Goal: Understand process/instructions: Learn how to perform a task or action

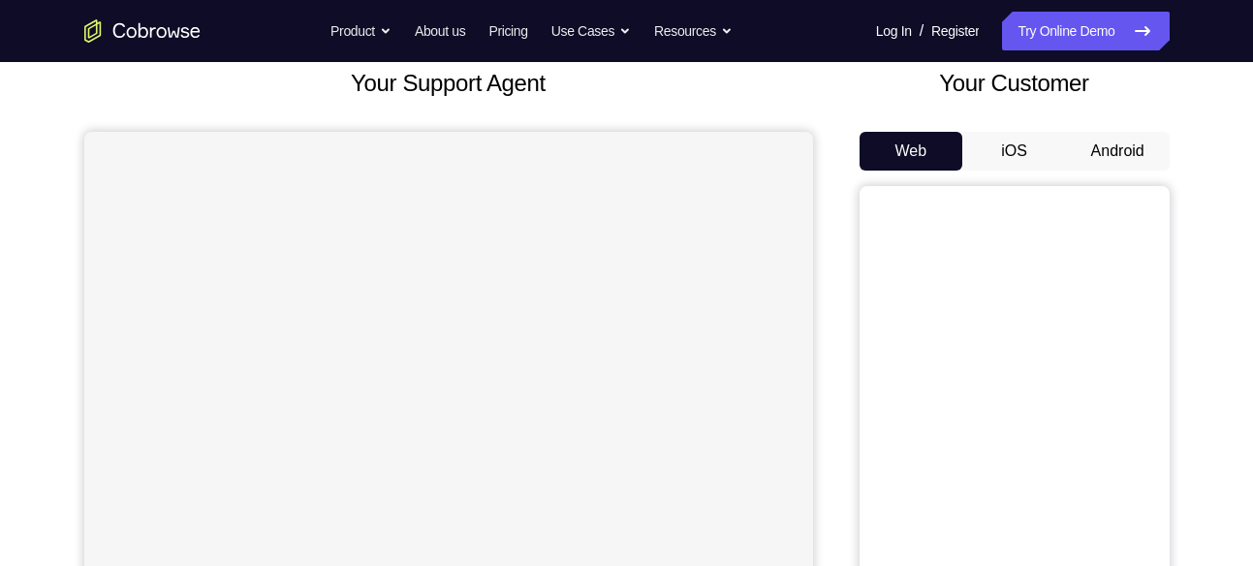
scroll to position [122, 0]
click at [1100, 139] on button "Android" at bounding box center [1118, 149] width 104 height 39
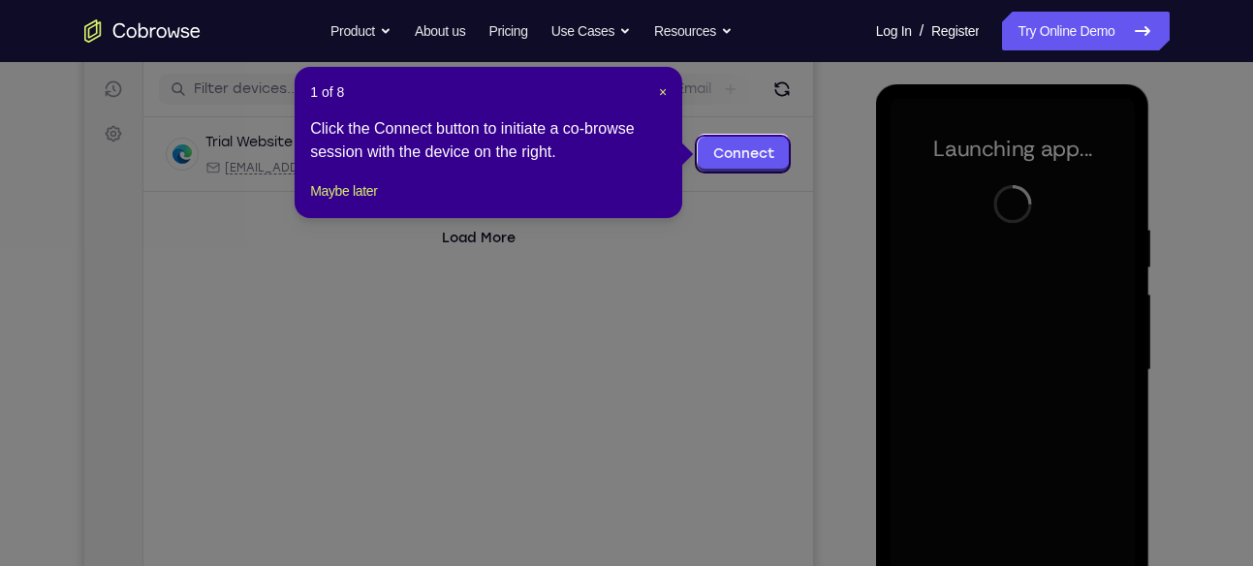
scroll to position [242, 0]
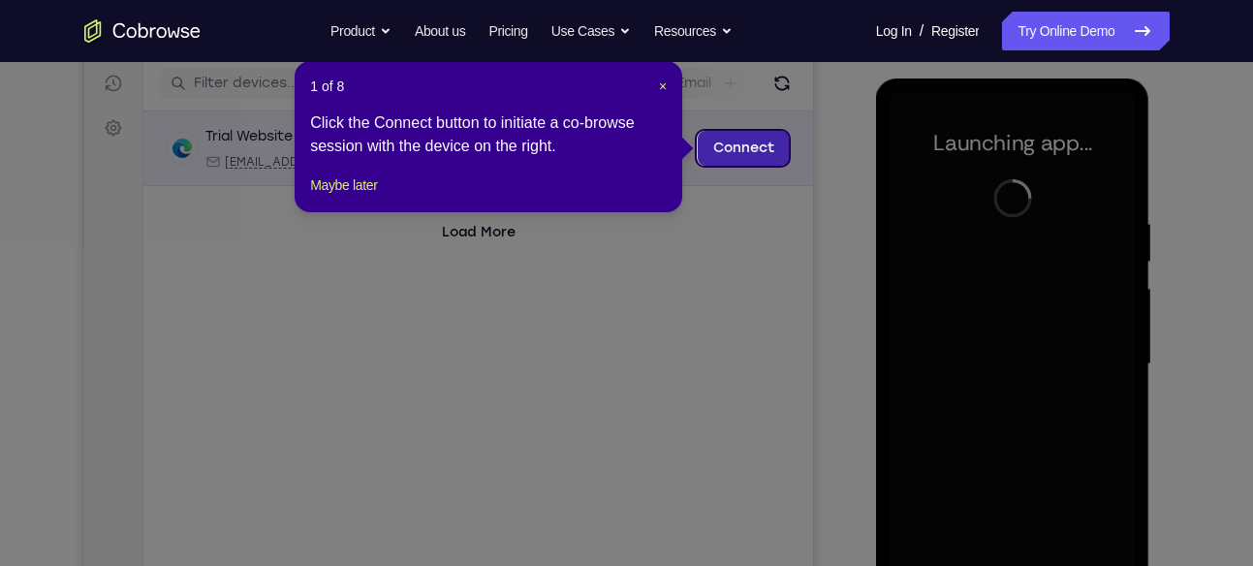
click at [734, 151] on link "Connect" at bounding box center [743, 148] width 92 height 35
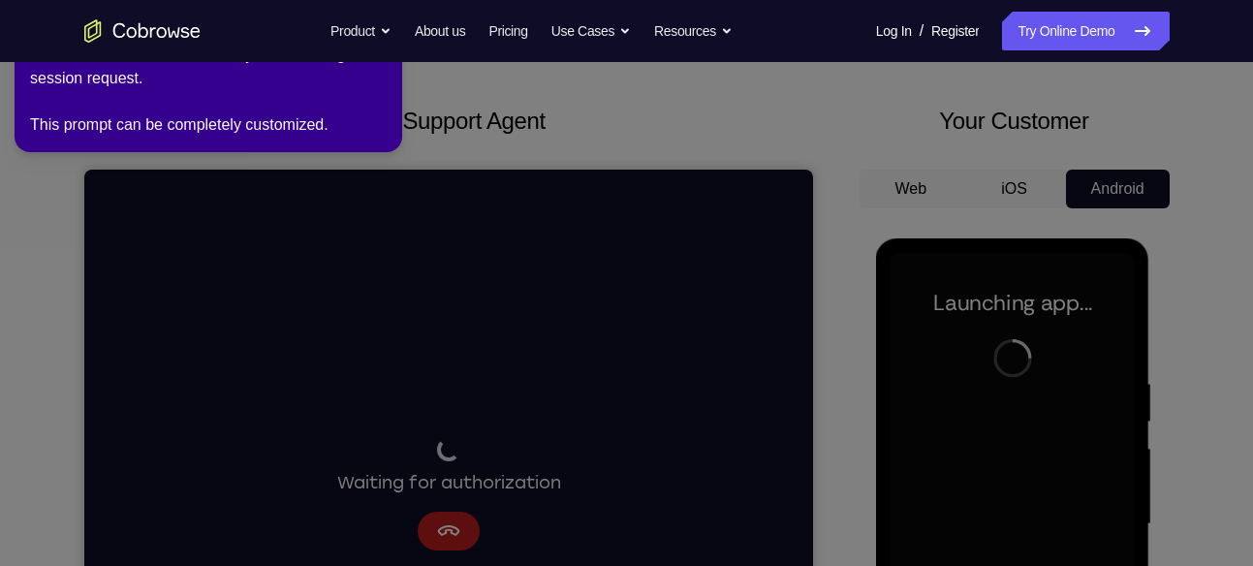
scroll to position [74, 0]
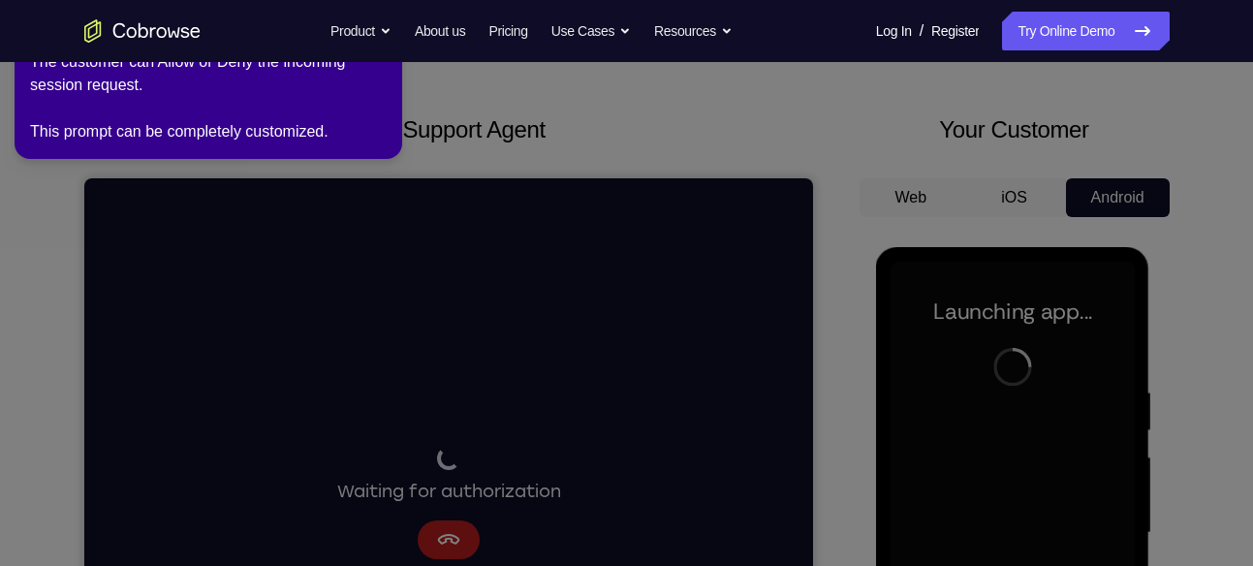
click at [274, 170] on icon at bounding box center [629, 279] width 1275 height 574
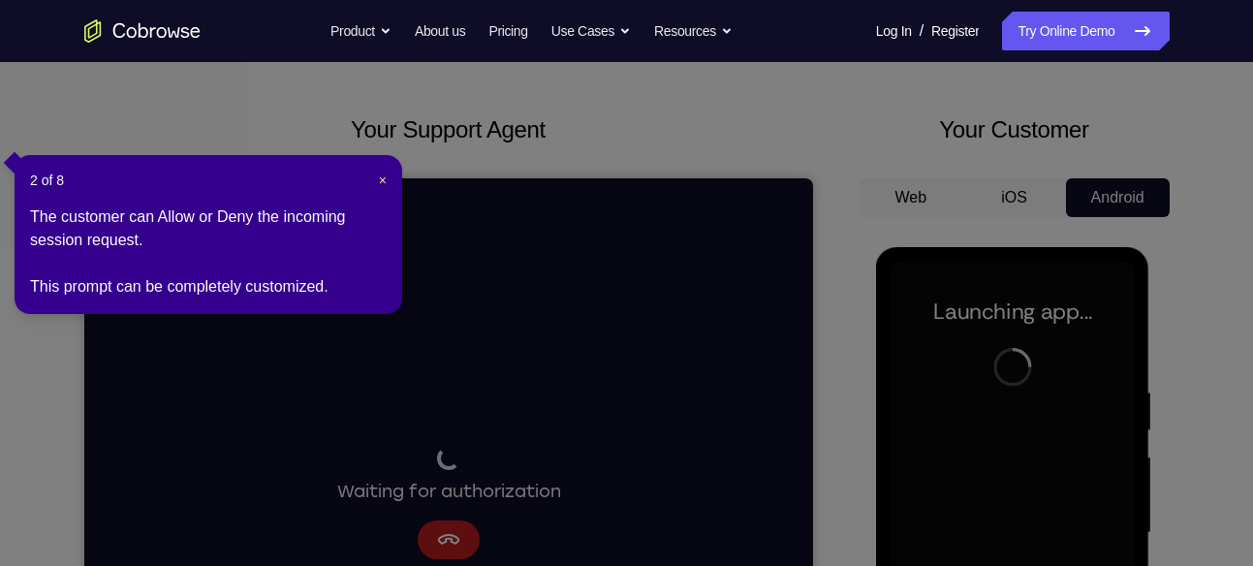
scroll to position [244, 0]
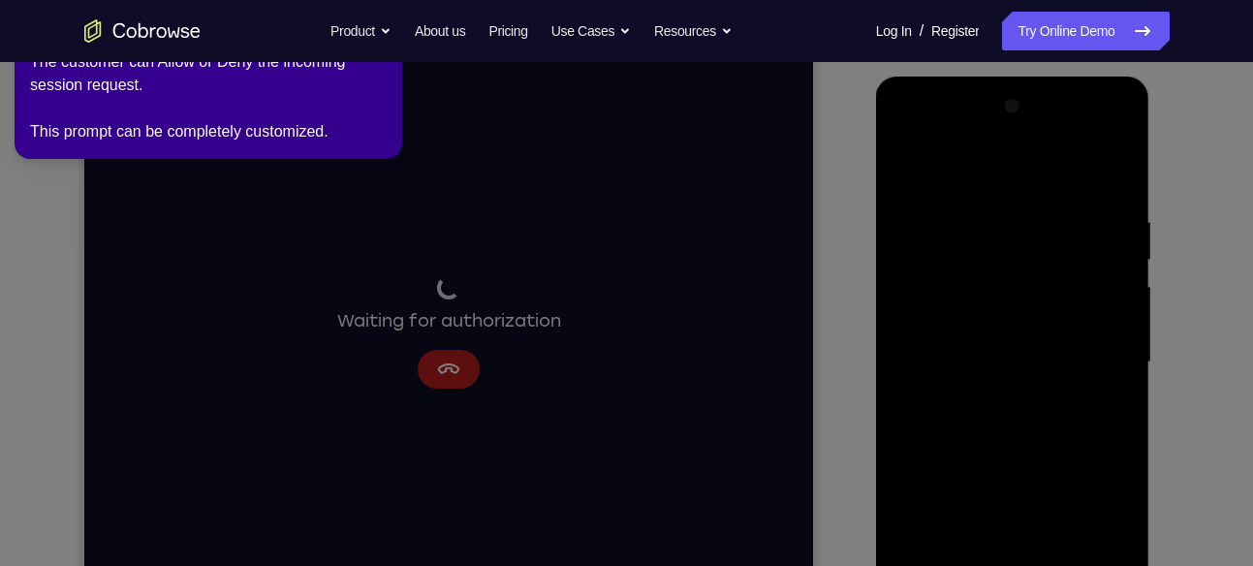
click at [499, 285] on icon at bounding box center [629, 279] width 1275 height 574
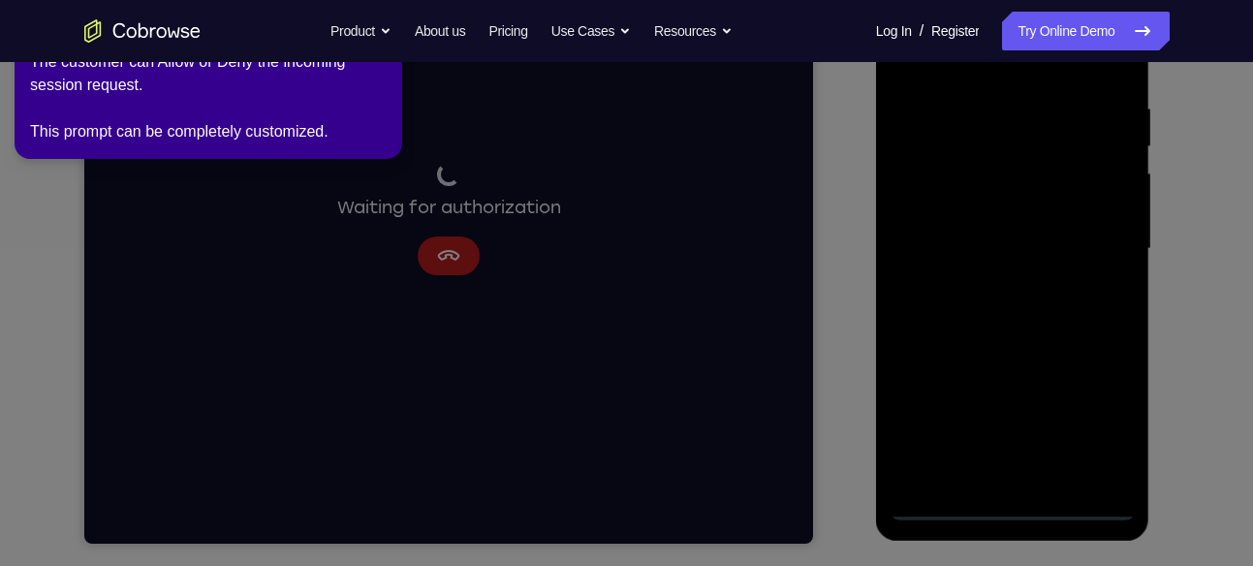
scroll to position [358, 0]
click at [1111, 295] on icon at bounding box center [629, 279] width 1275 height 574
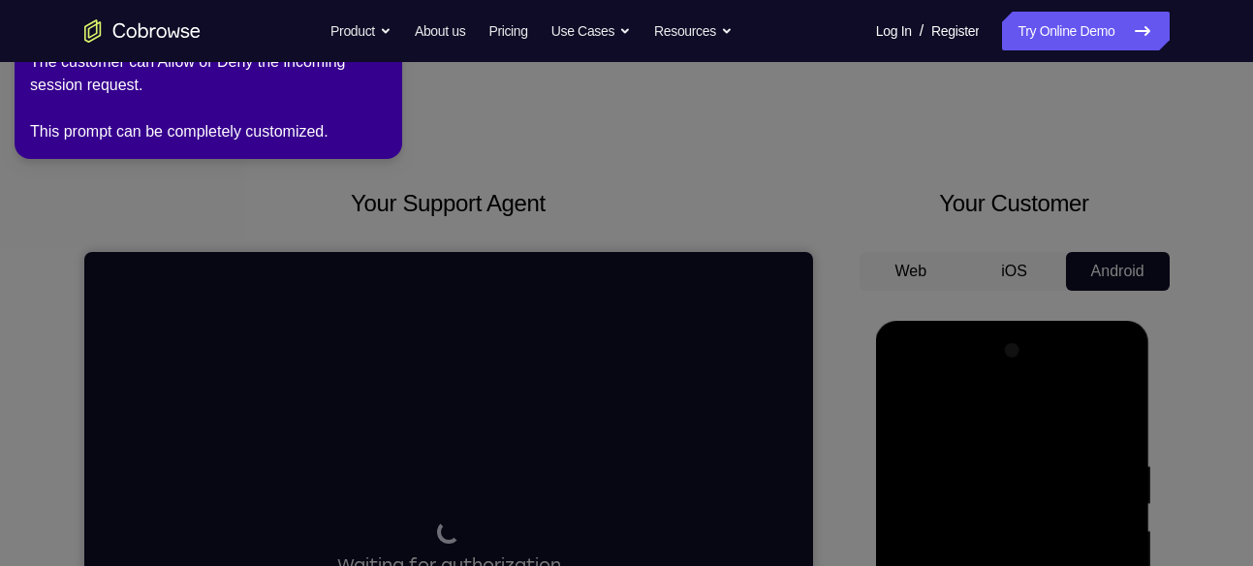
click at [233, 175] on icon at bounding box center [629, 279] width 1275 height 574
drag, startPoint x: 233, startPoint y: 175, endPoint x: 331, endPoint y: 132, distance: 108.0
click at [331, 132] on div "The customer can Allow or Deny the incoming session request. This prompt can be…" at bounding box center [208, 96] width 357 height 93
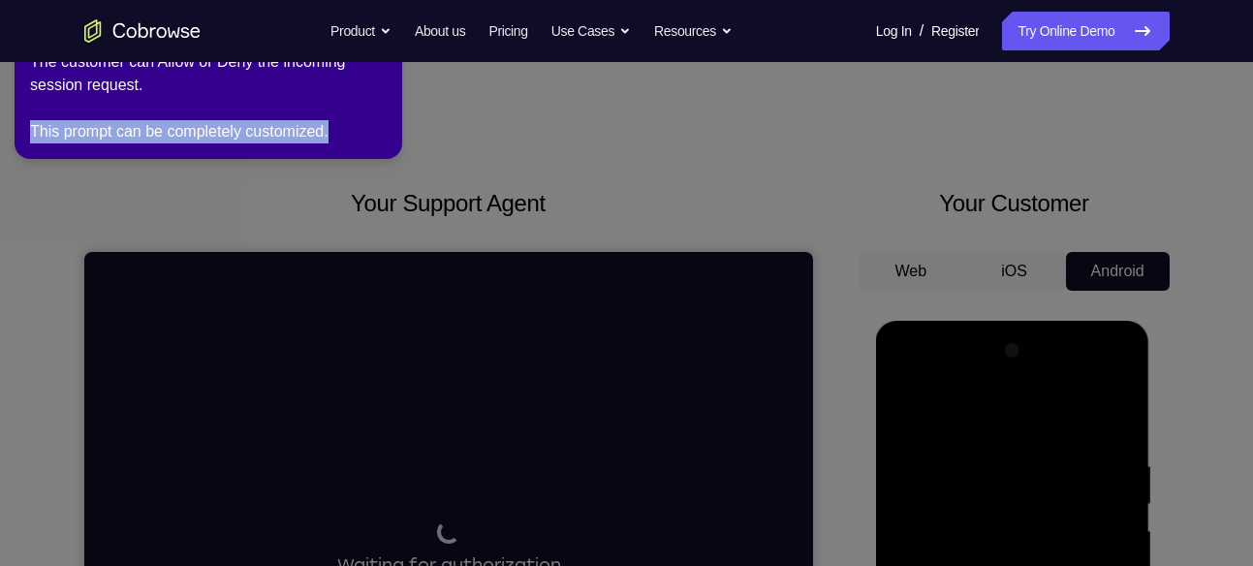
click at [331, 132] on div "The customer can Allow or Deny the incoming session request. This prompt can be…" at bounding box center [208, 96] width 357 height 93
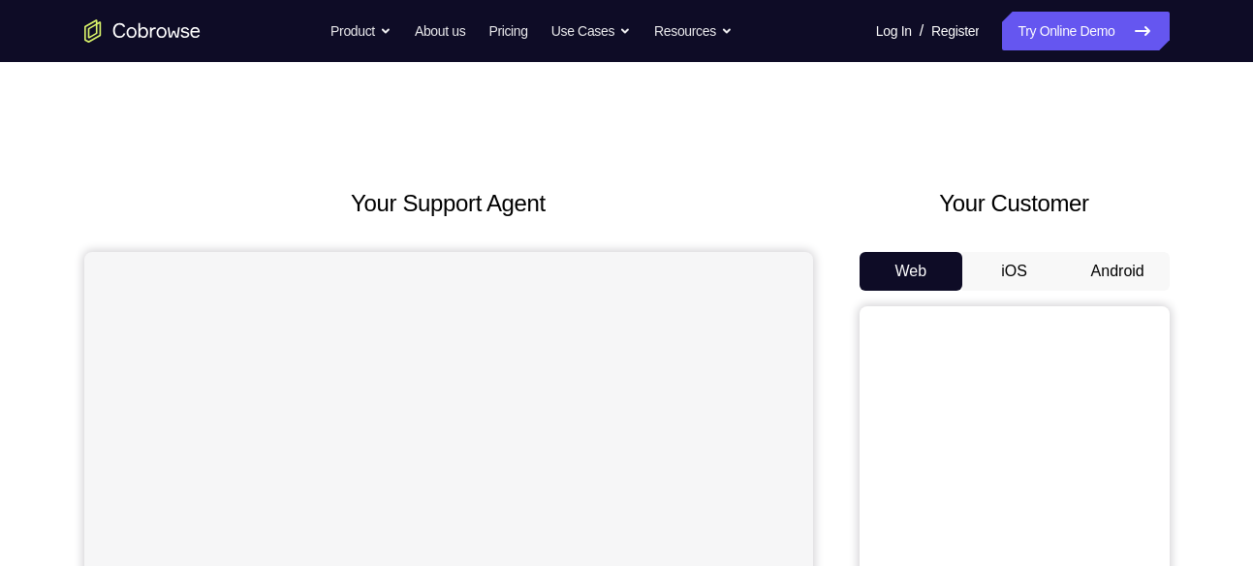
click at [1094, 271] on button "Android" at bounding box center [1118, 271] width 104 height 39
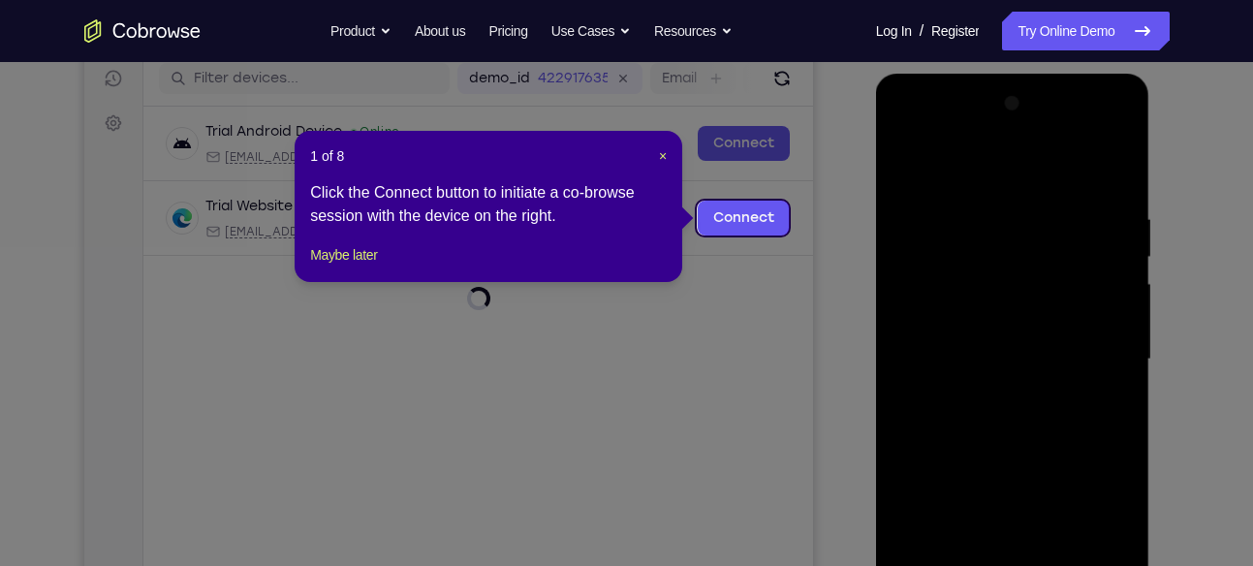
scroll to position [245, 0]
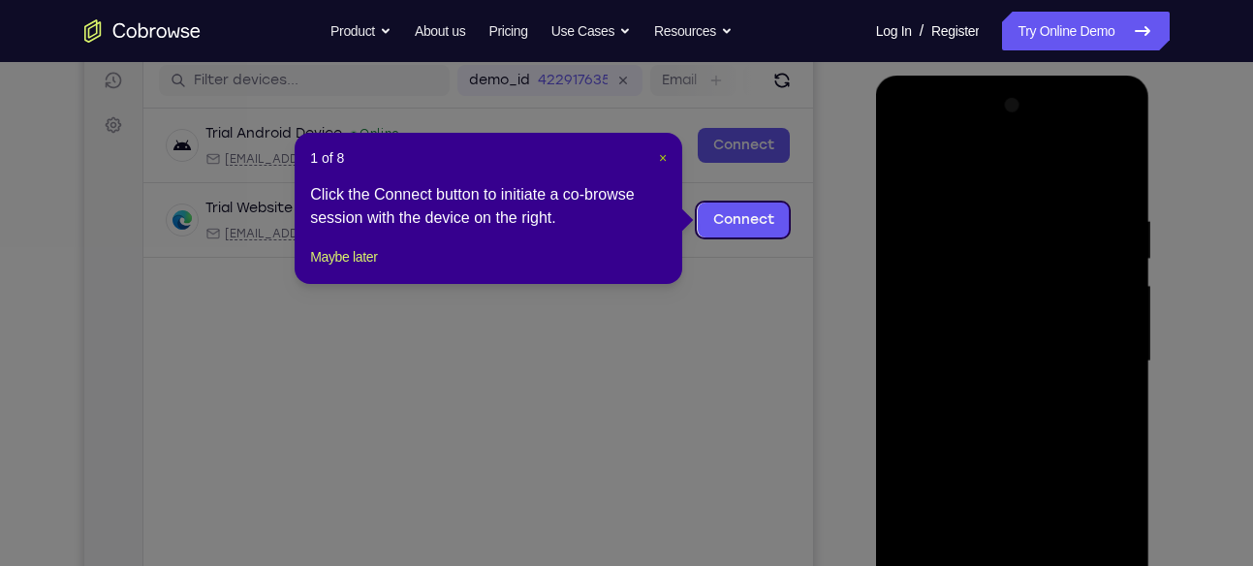
click at [661, 156] on span "×" at bounding box center [663, 158] width 8 height 16
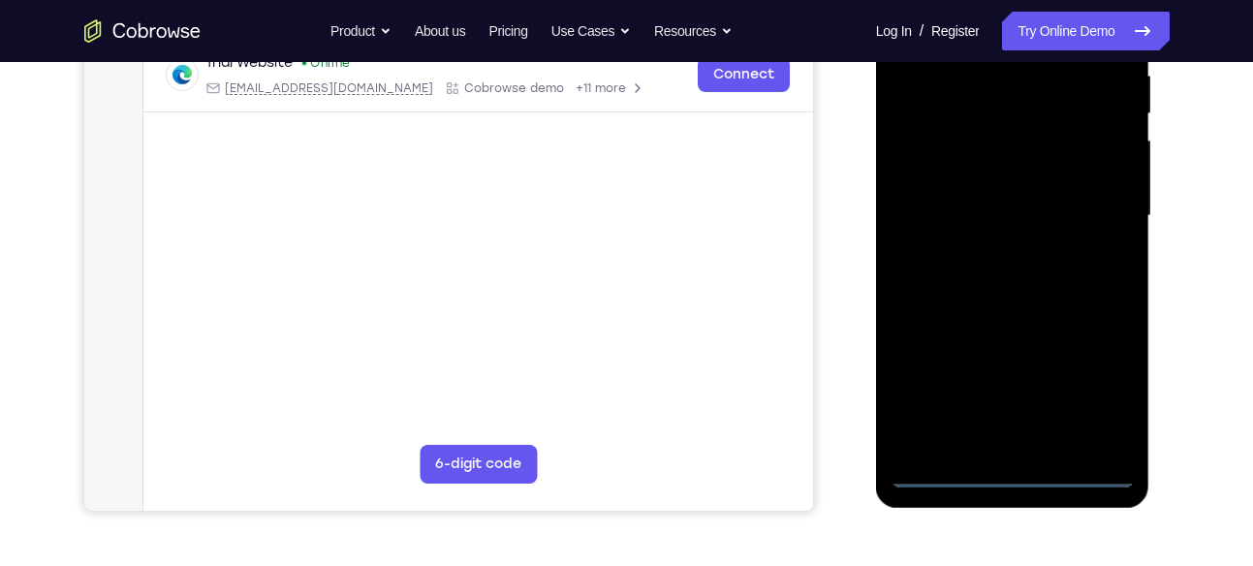
scroll to position [391, 0]
click at [1011, 470] on div at bounding box center [1012, 215] width 244 height 543
click at [1102, 384] on div at bounding box center [1012, 215] width 244 height 543
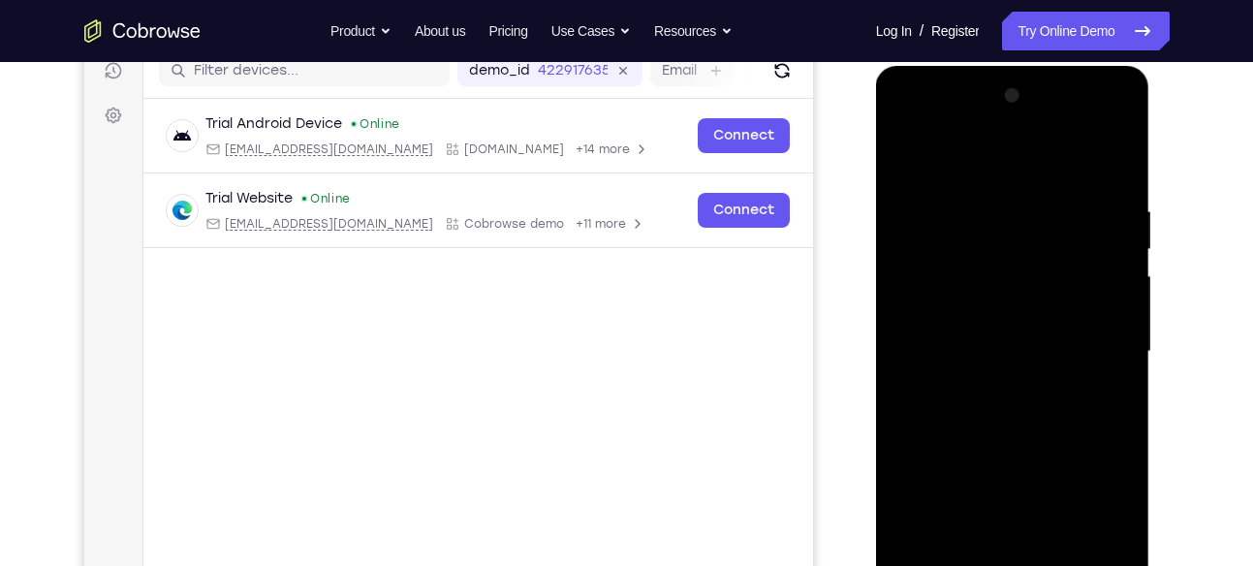
scroll to position [251, 0]
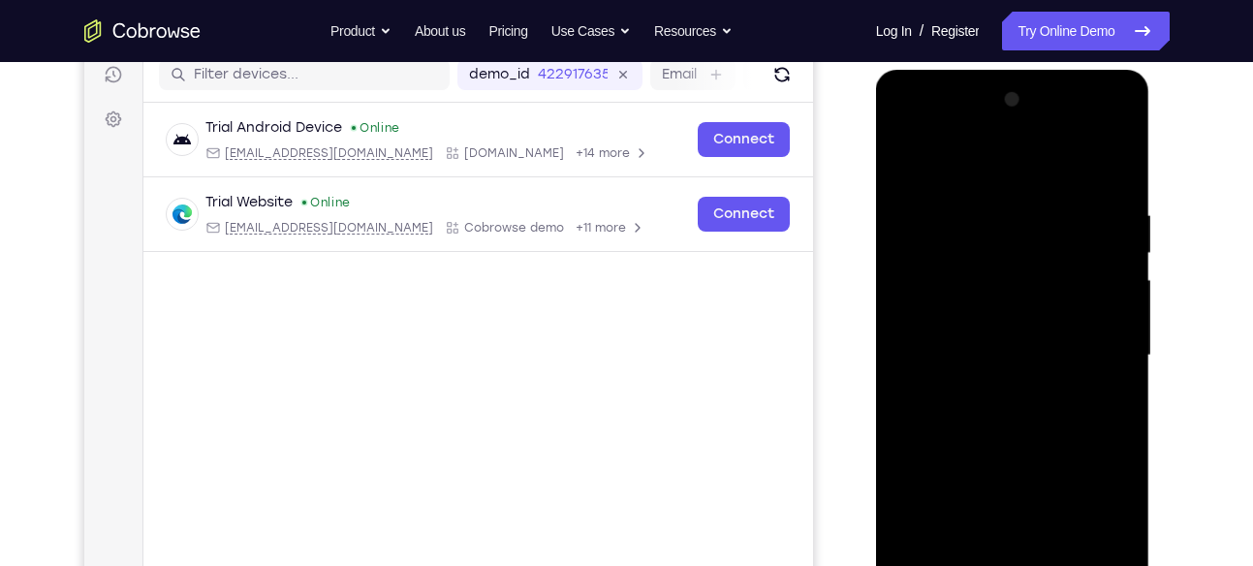
click at [902, 125] on div at bounding box center [1012, 355] width 244 height 543
click at [1091, 347] on div at bounding box center [1012, 355] width 244 height 543
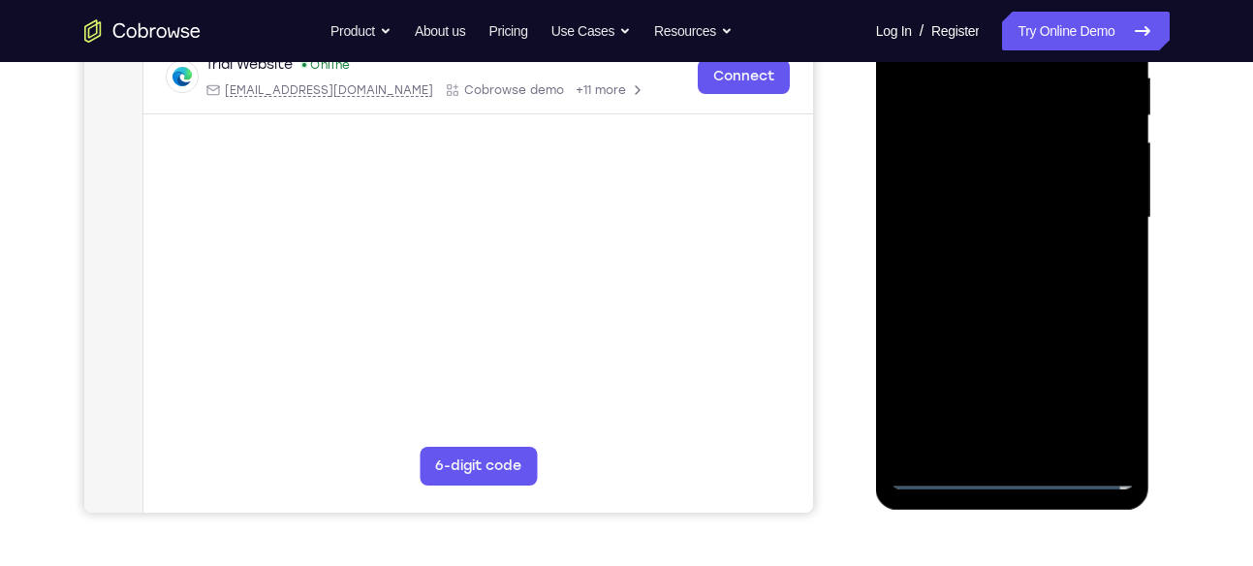
scroll to position [390, 0]
click at [1036, 444] on div at bounding box center [1012, 216] width 244 height 543
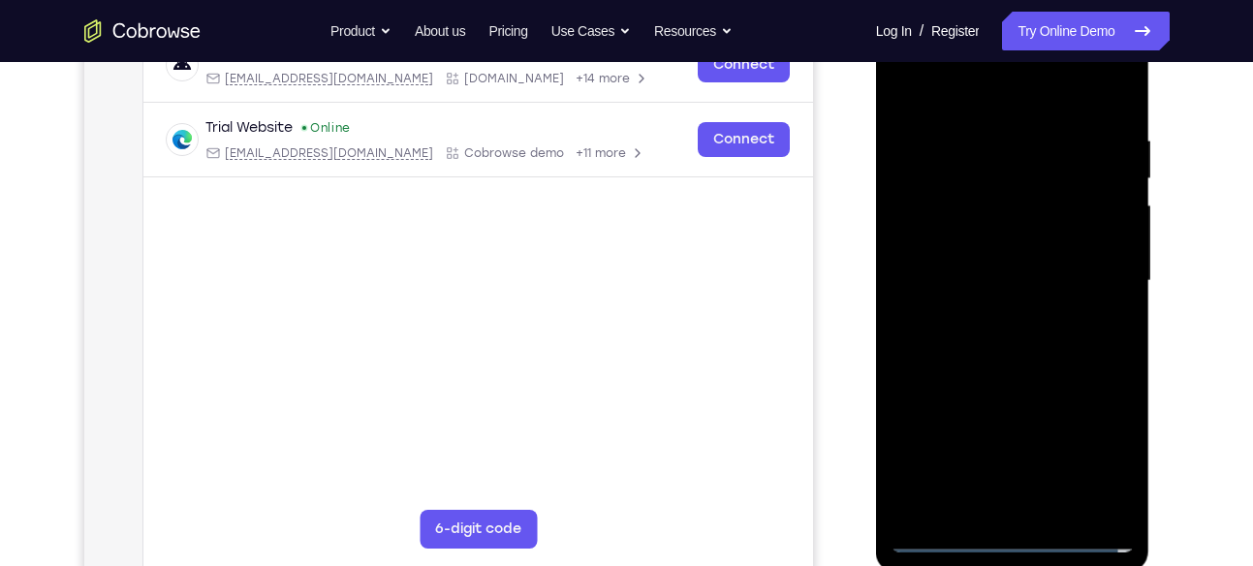
scroll to position [325, 0]
click at [997, 266] on div at bounding box center [1012, 282] width 244 height 543
click at [978, 242] on div at bounding box center [1012, 282] width 244 height 543
click at [1107, 243] on div at bounding box center [1012, 282] width 244 height 543
click at [982, 279] on div at bounding box center [1012, 282] width 244 height 543
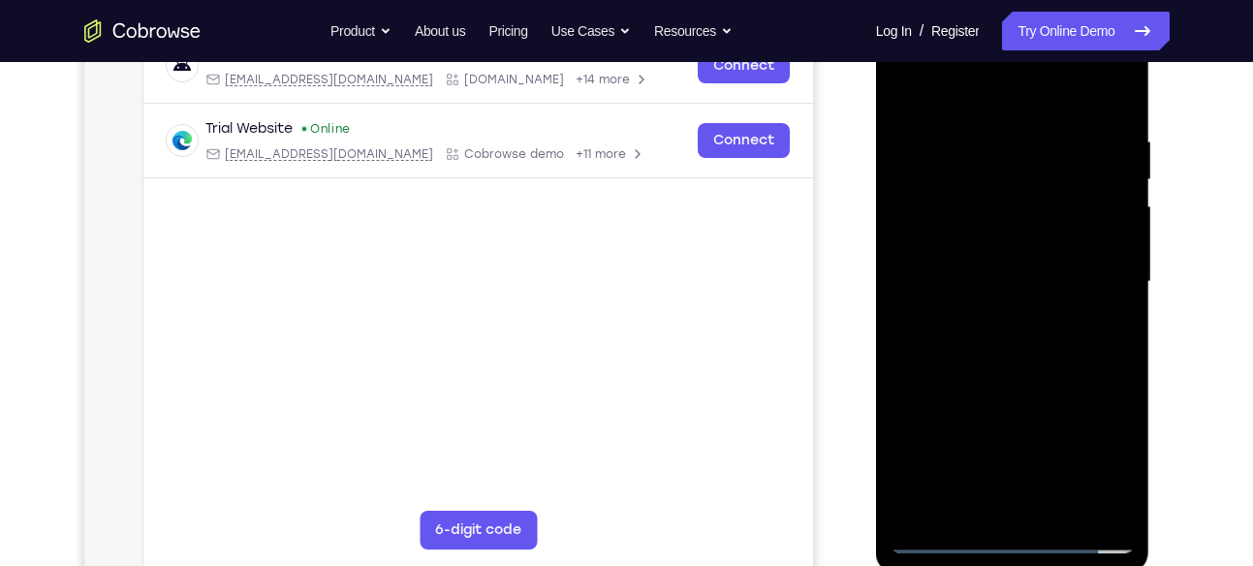
click at [952, 345] on div at bounding box center [1012, 282] width 244 height 543
click at [1021, 350] on div at bounding box center [1012, 282] width 244 height 543
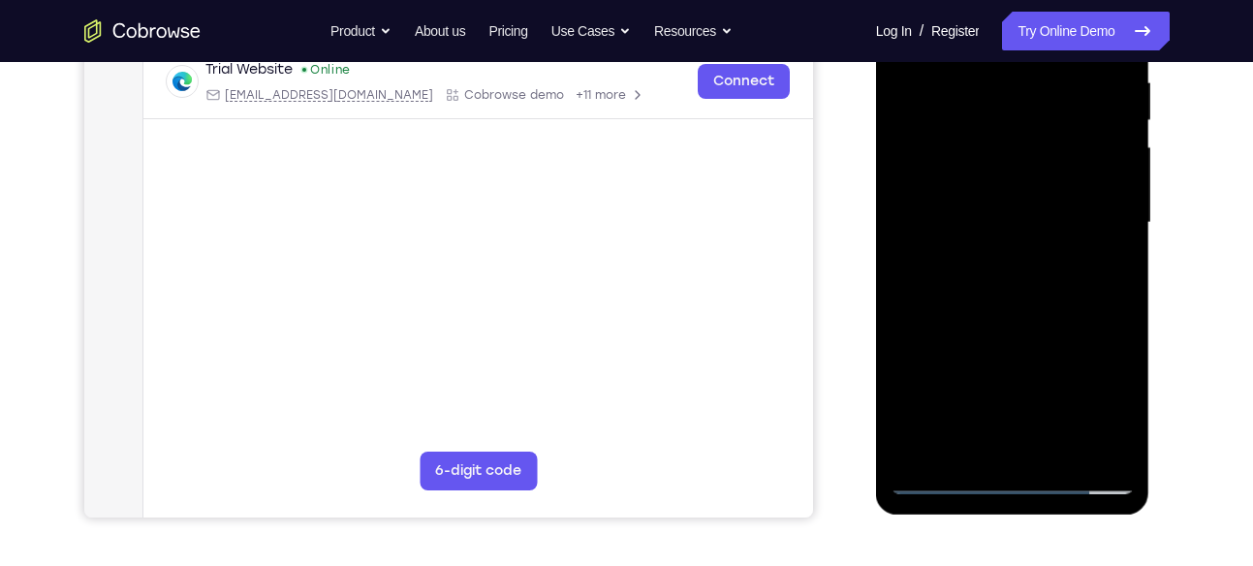
scroll to position [383, 0]
click at [1025, 319] on div at bounding box center [1012, 224] width 244 height 543
click at [1051, 303] on div at bounding box center [1012, 224] width 244 height 543
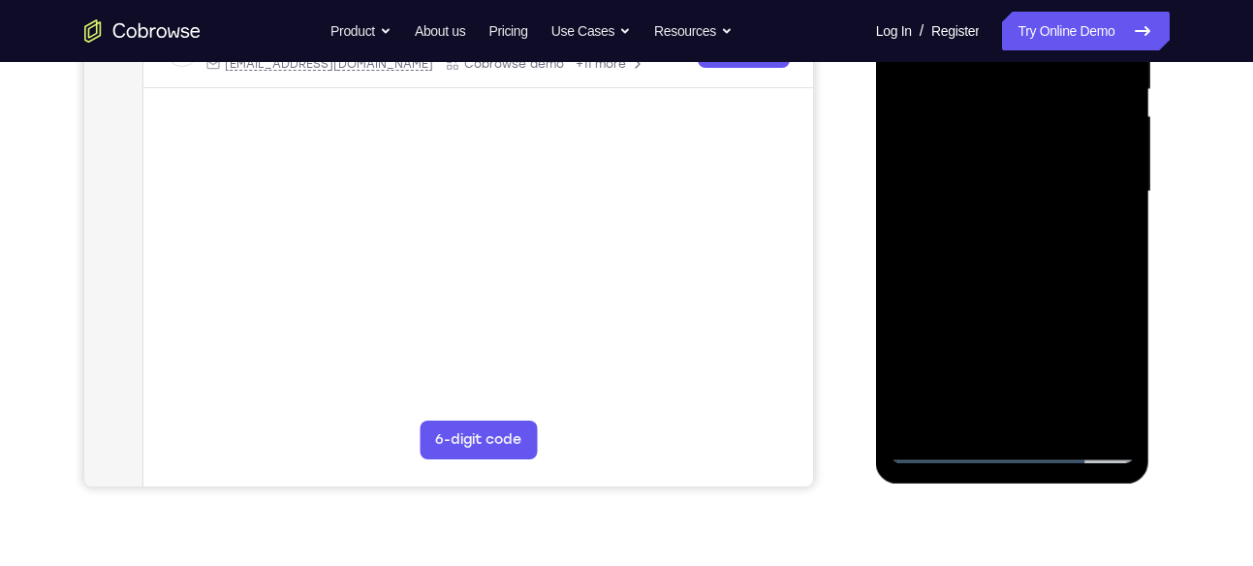
scroll to position [416, 0]
click at [1058, 420] on div at bounding box center [1012, 191] width 244 height 543
click at [1009, 294] on div at bounding box center [1012, 191] width 244 height 543
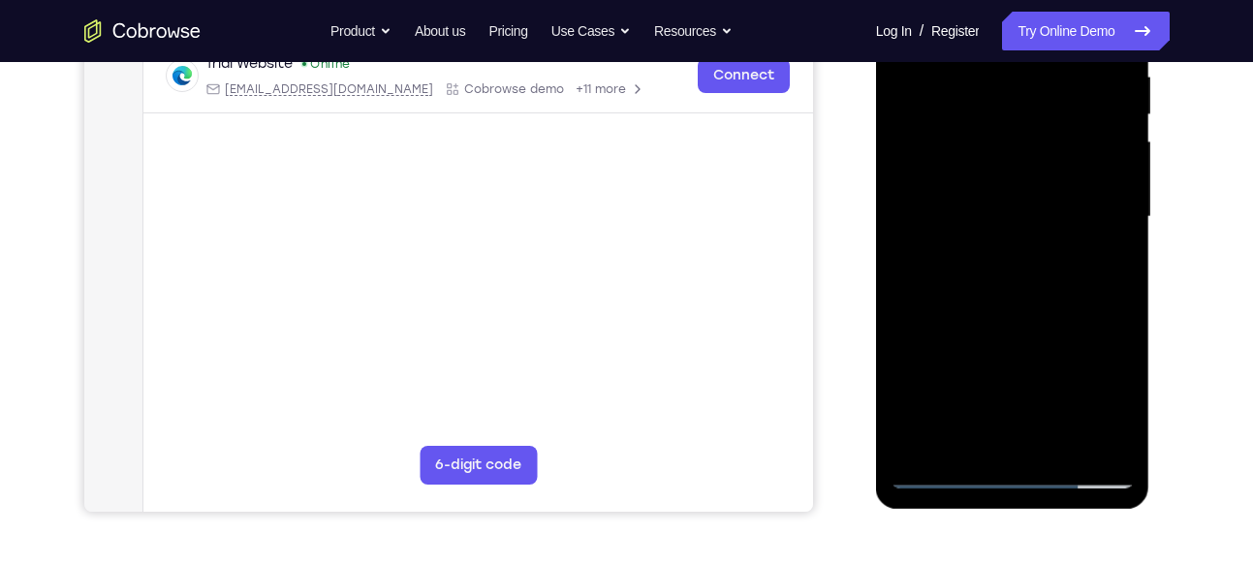
scroll to position [388, 0]
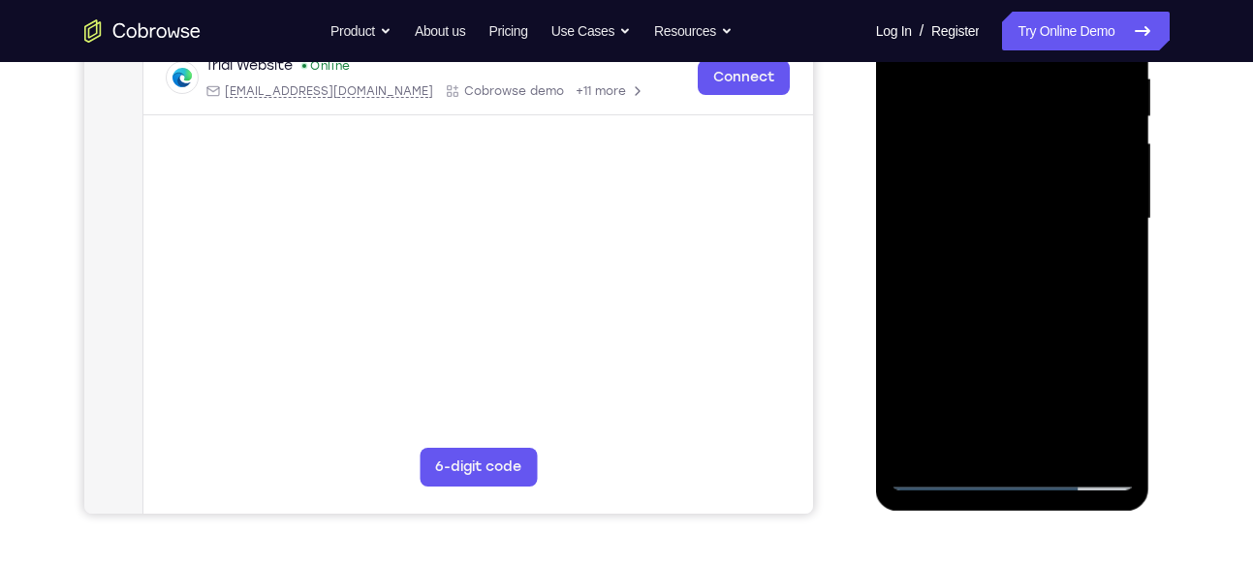
click at [1048, 214] on div at bounding box center [1012, 219] width 244 height 543
click at [1099, 266] on div at bounding box center [1012, 219] width 244 height 543
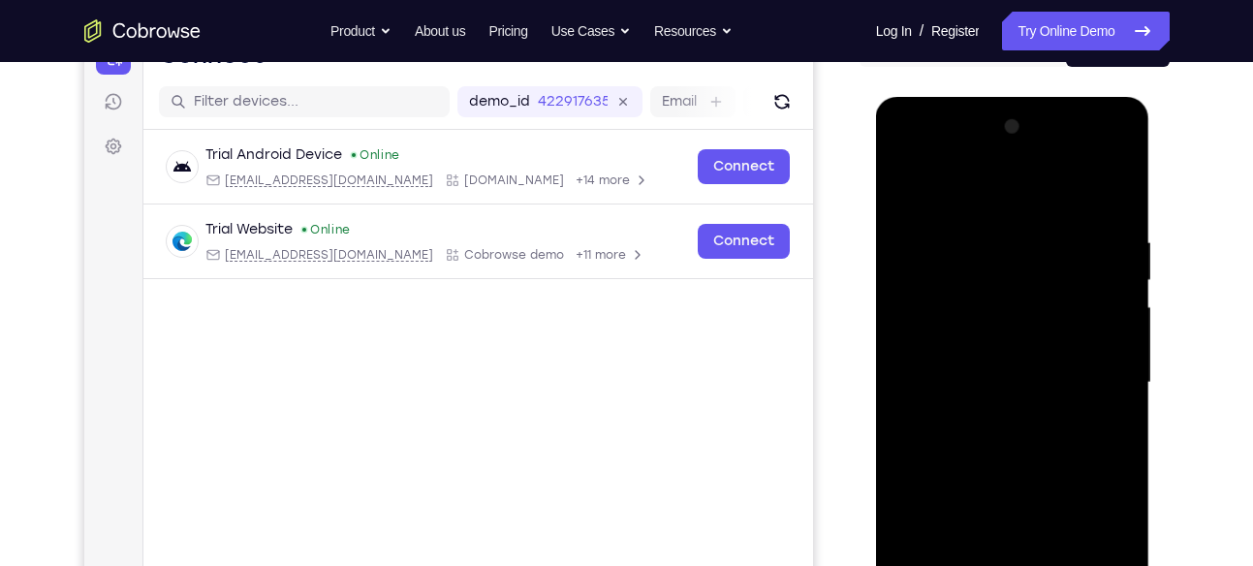
scroll to position [216, 0]
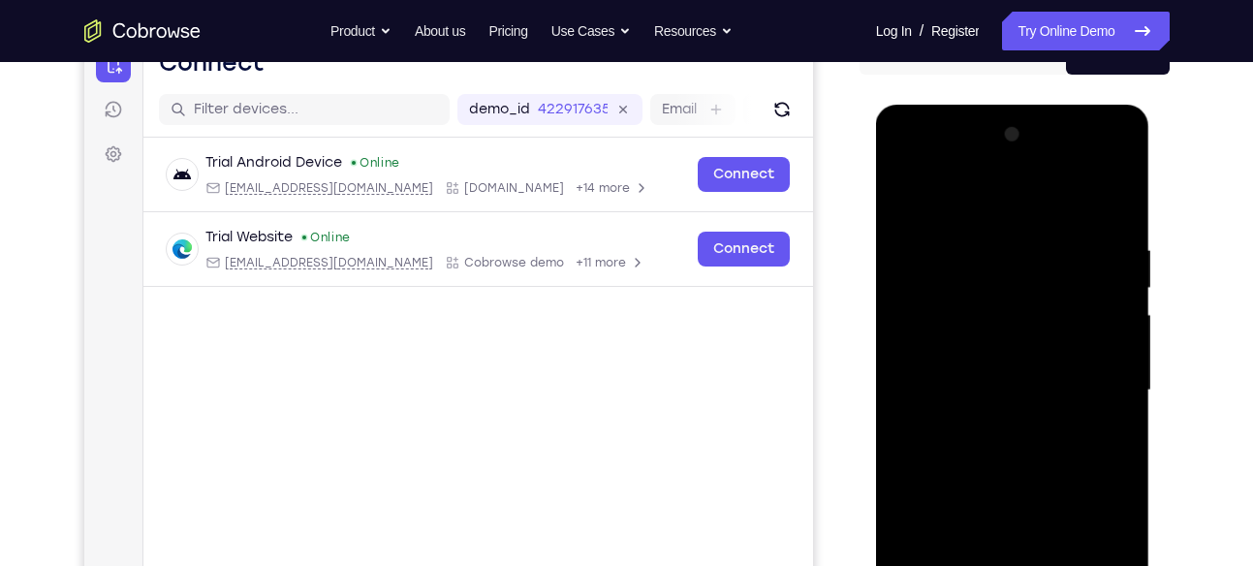
click at [905, 198] on div at bounding box center [1012, 390] width 244 height 543
click at [987, 239] on div at bounding box center [1012, 390] width 244 height 543
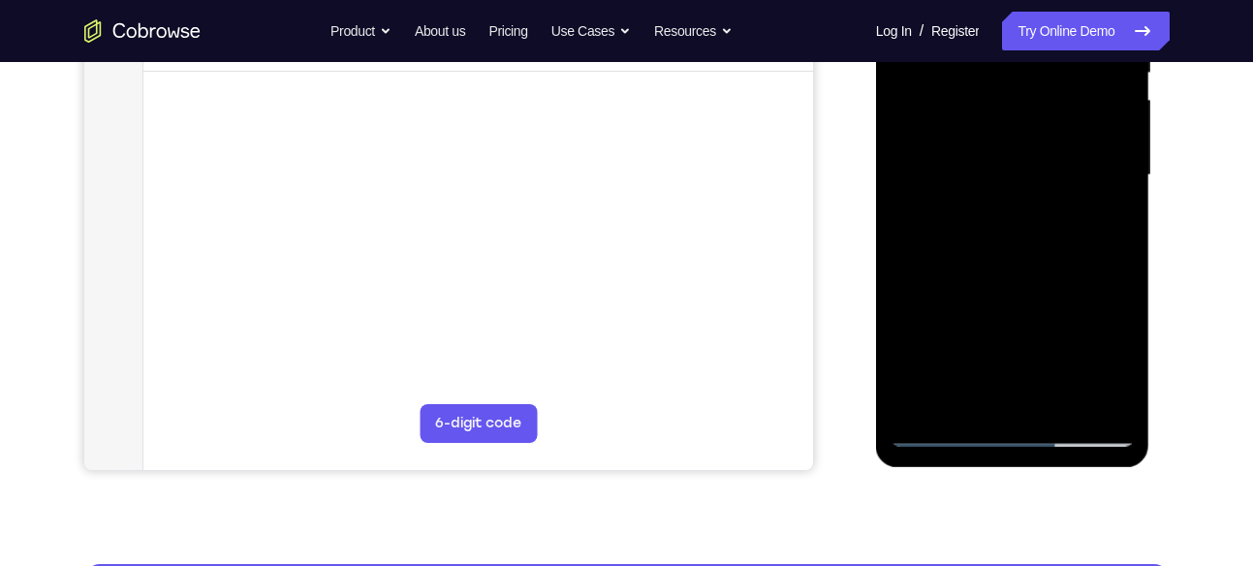
scroll to position [432, 0]
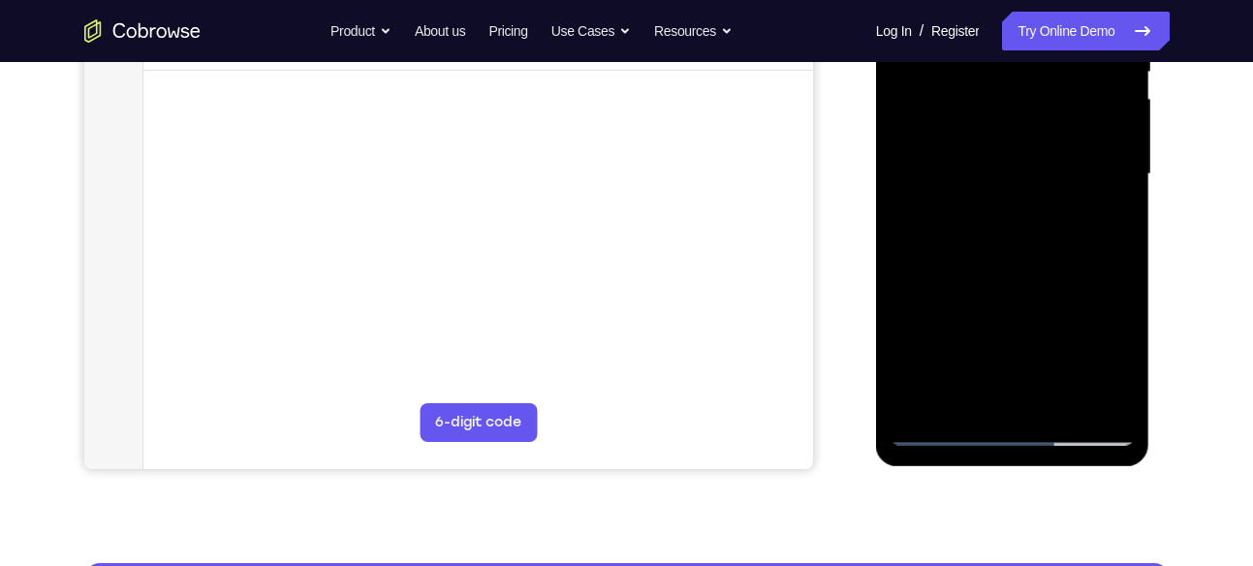
click at [1085, 396] on div at bounding box center [1012, 174] width 244 height 543
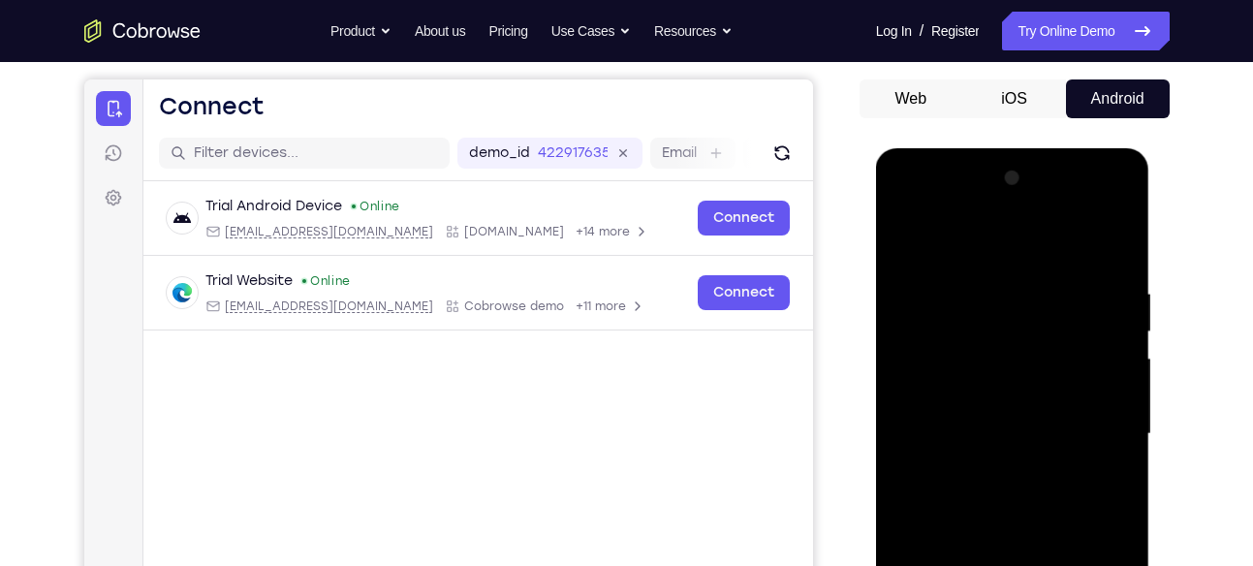
scroll to position [171, 0]
click at [1107, 245] on div at bounding box center [1012, 435] width 244 height 543
click at [1046, 280] on div at bounding box center [1012, 435] width 244 height 543
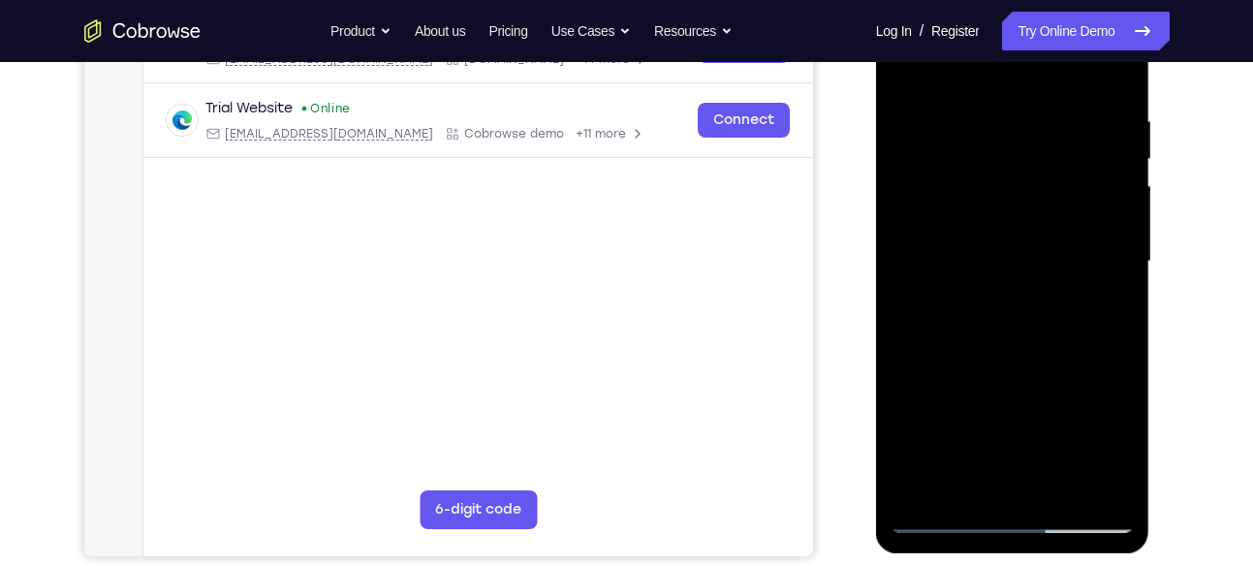
scroll to position [412, 0]
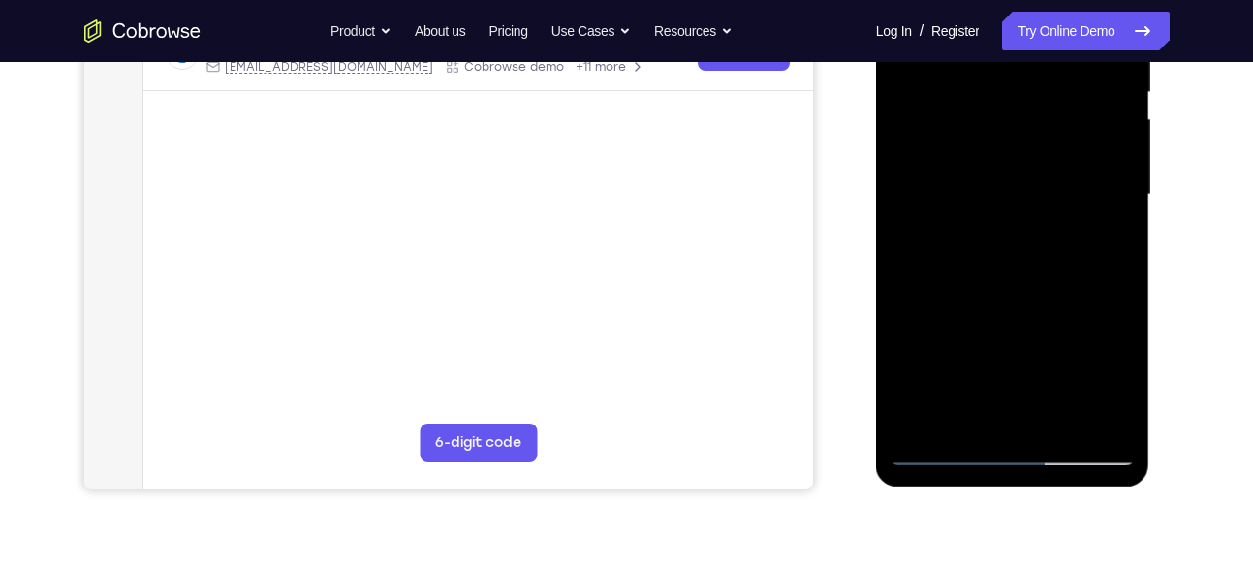
click at [1088, 416] on div at bounding box center [1012, 194] width 244 height 543
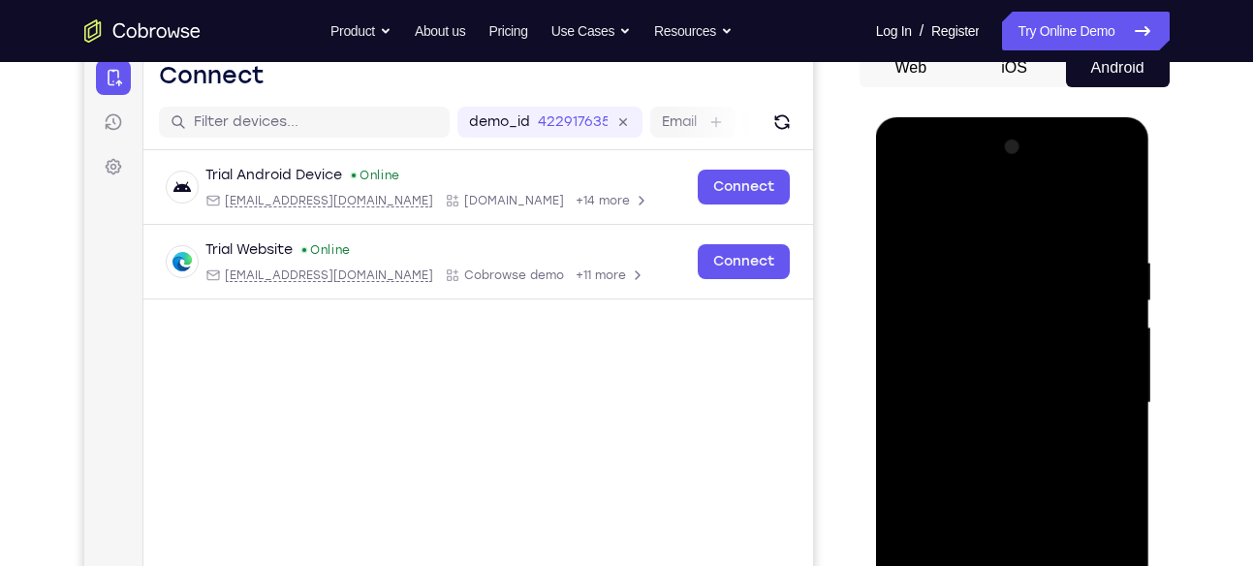
scroll to position [202, 0]
click at [1118, 287] on div at bounding box center [1012, 404] width 244 height 543
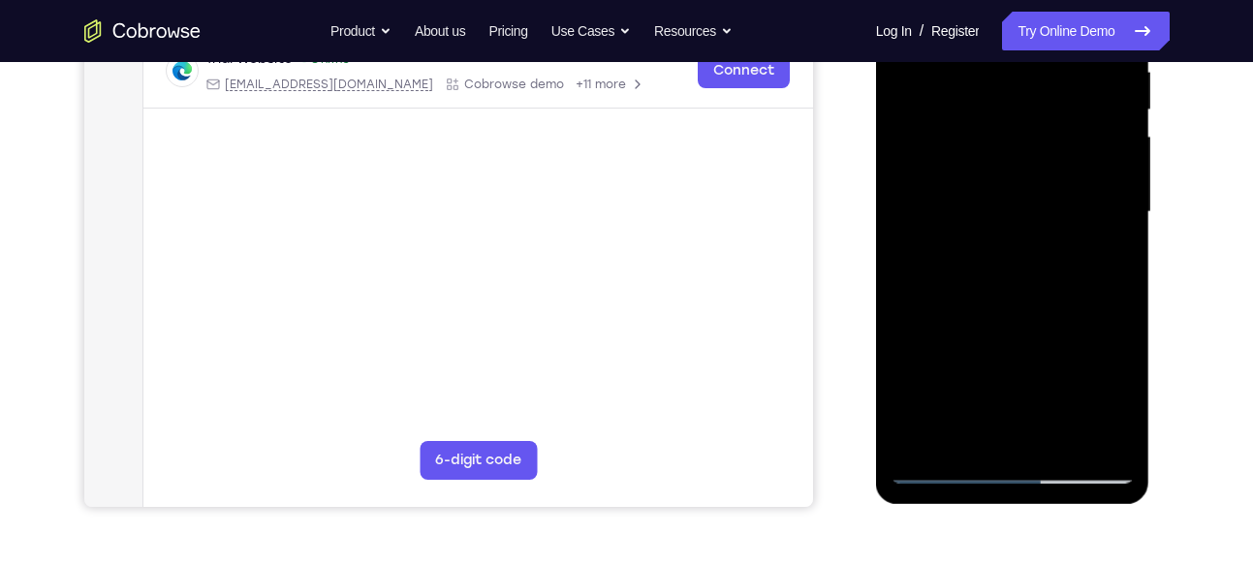
scroll to position [396, 0]
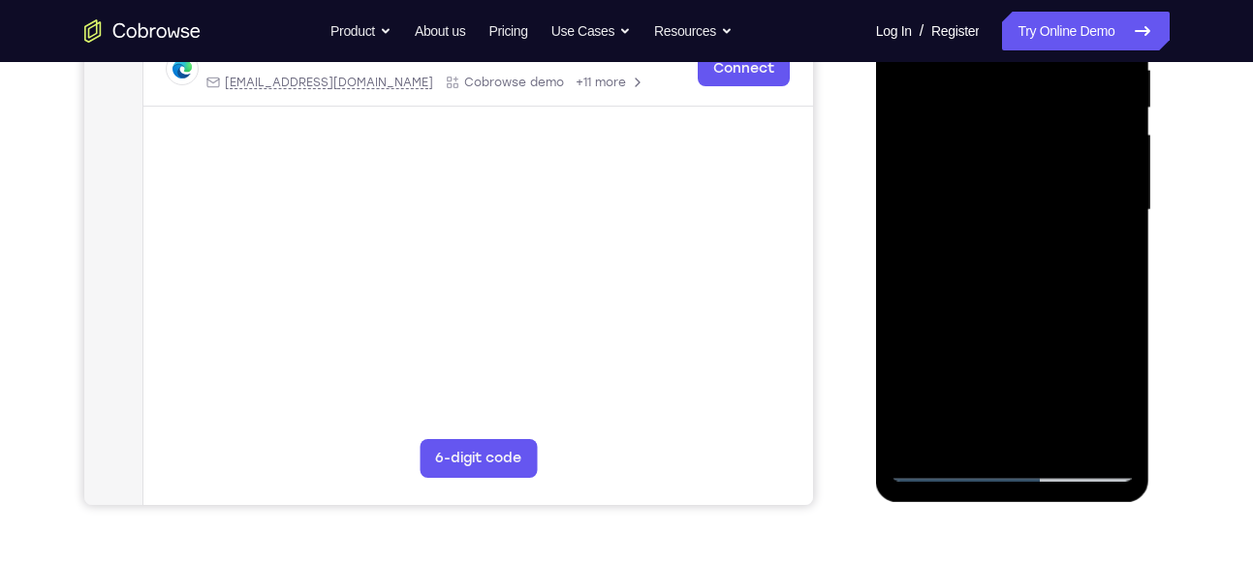
click at [1126, 302] on div at bounding box center [1012, 210] width 244 height 543
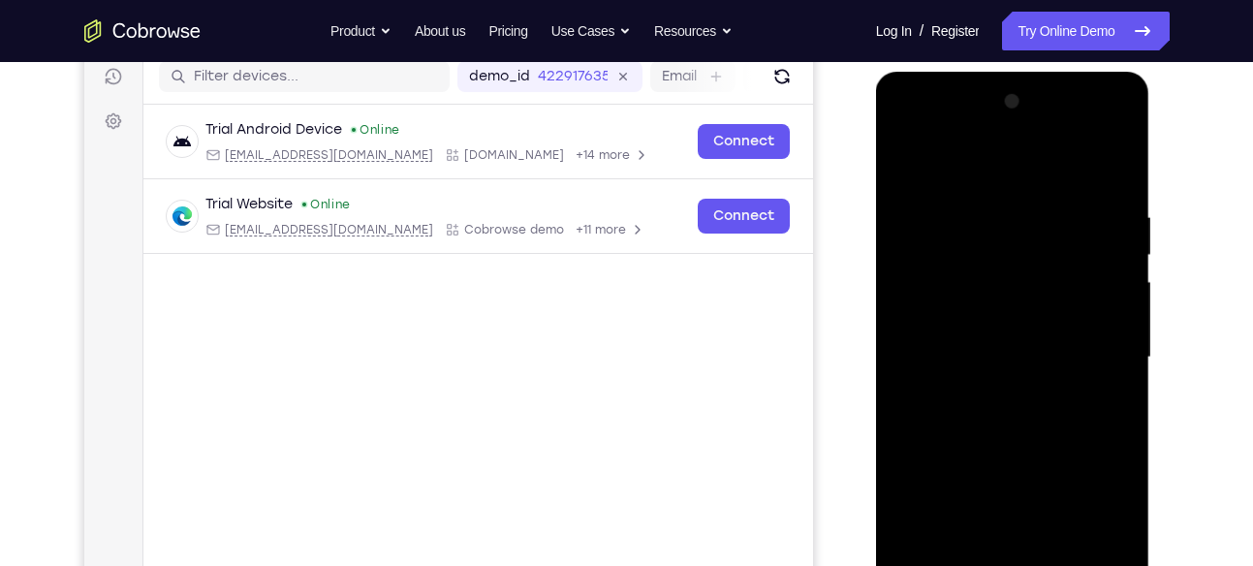
scroll to position [247, 0]
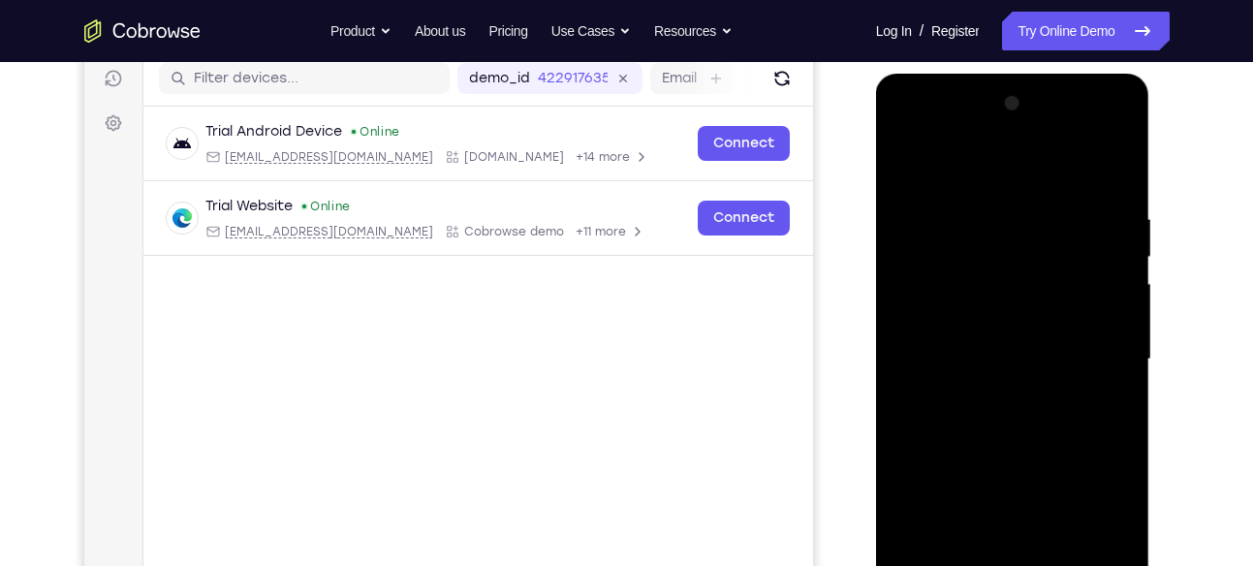
click at [1109, 169] on div at bounding box center [1012, 359] width 244 height 543
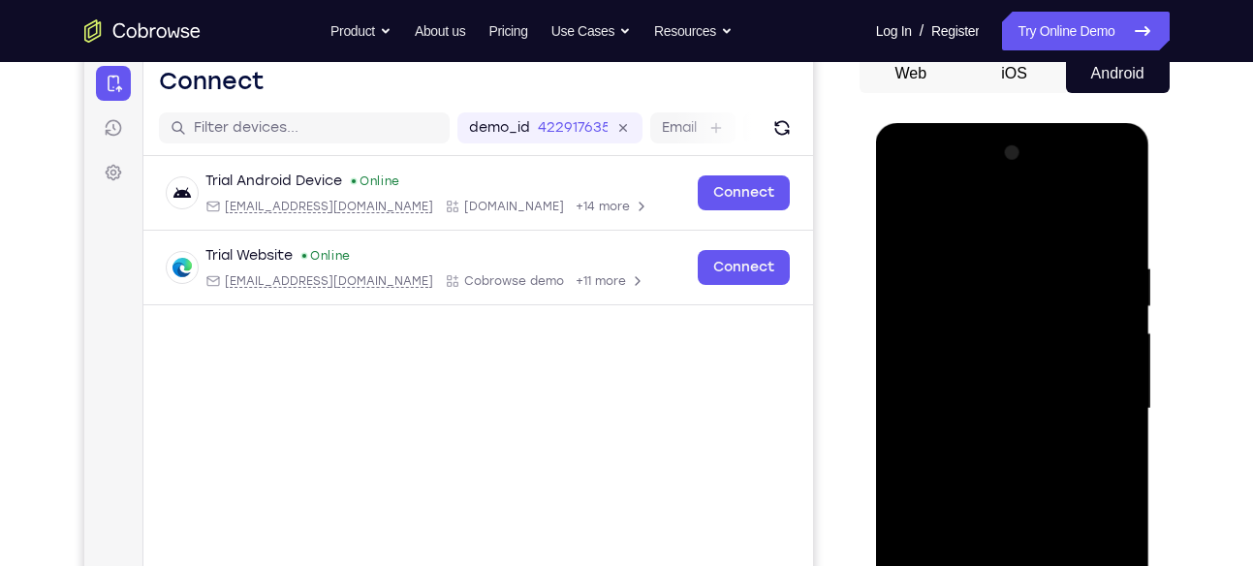
scroll to position [230, 0]
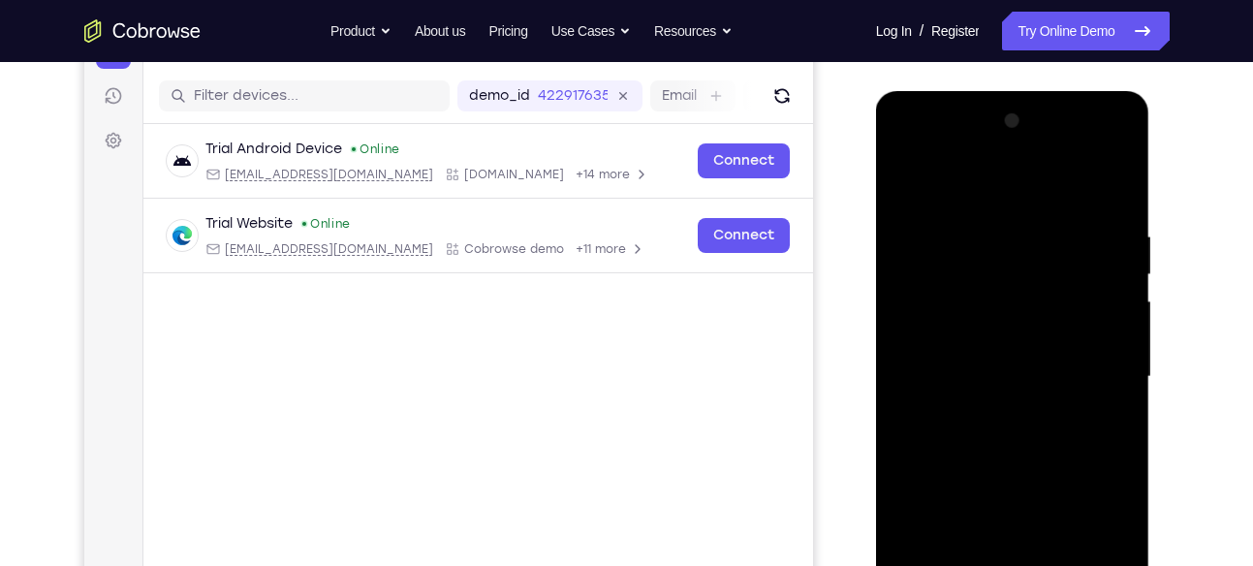
click at [1123, 178] on div at bounding box center [1012, 377] width 244 height 543
click at [1066, 221] on div at bounding box center [1012, 377] width 244 height 543
click at [1040, 247] on div at bounding box center [1012, 377] width 244 height 543
click at [1048, 213] on div at bounding box center [1012, 377] width 244 height 543
click at [1023, 244] on div at bounding box center [1012, 377] width 244 height 543
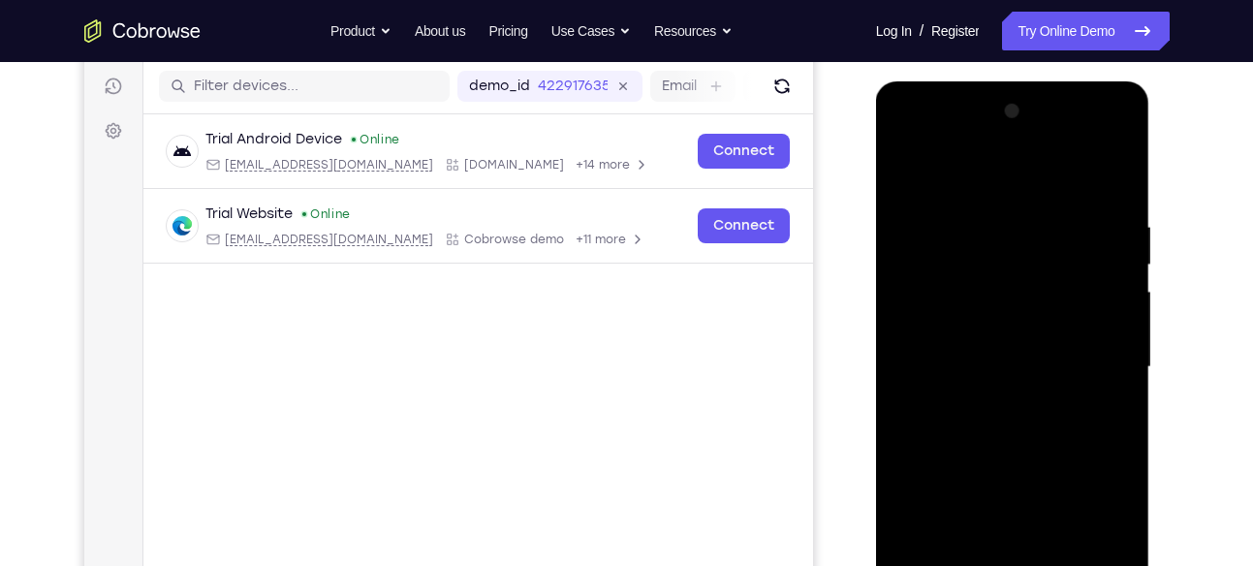
scroll to position [236, 0]
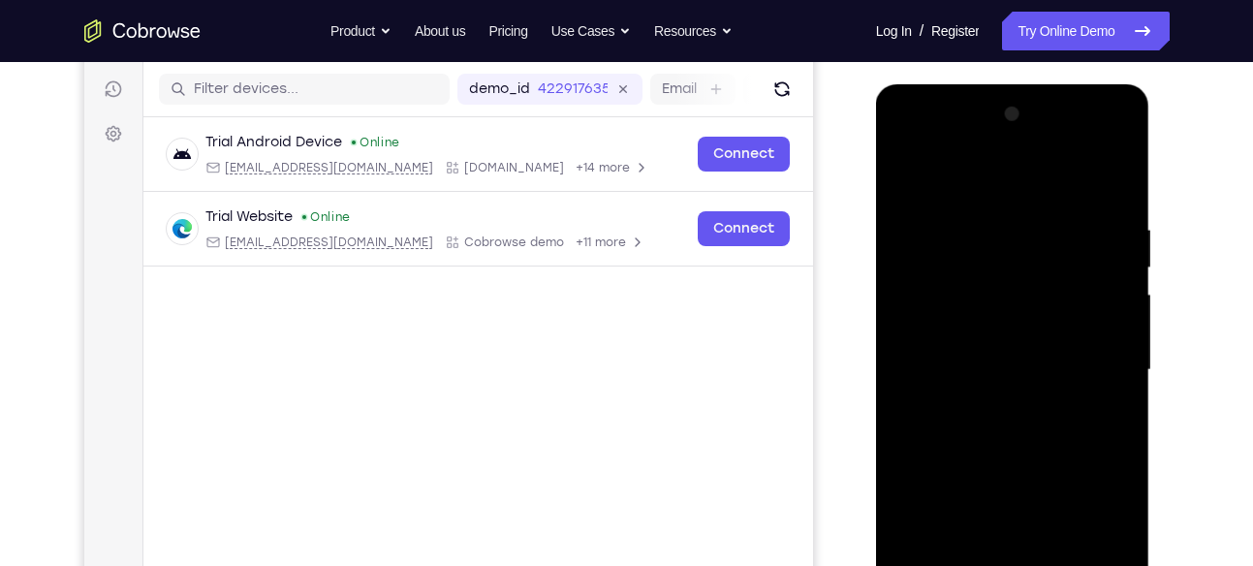
click at [907, 171] on div at bounding box center [1012, 370] width 244 height 543
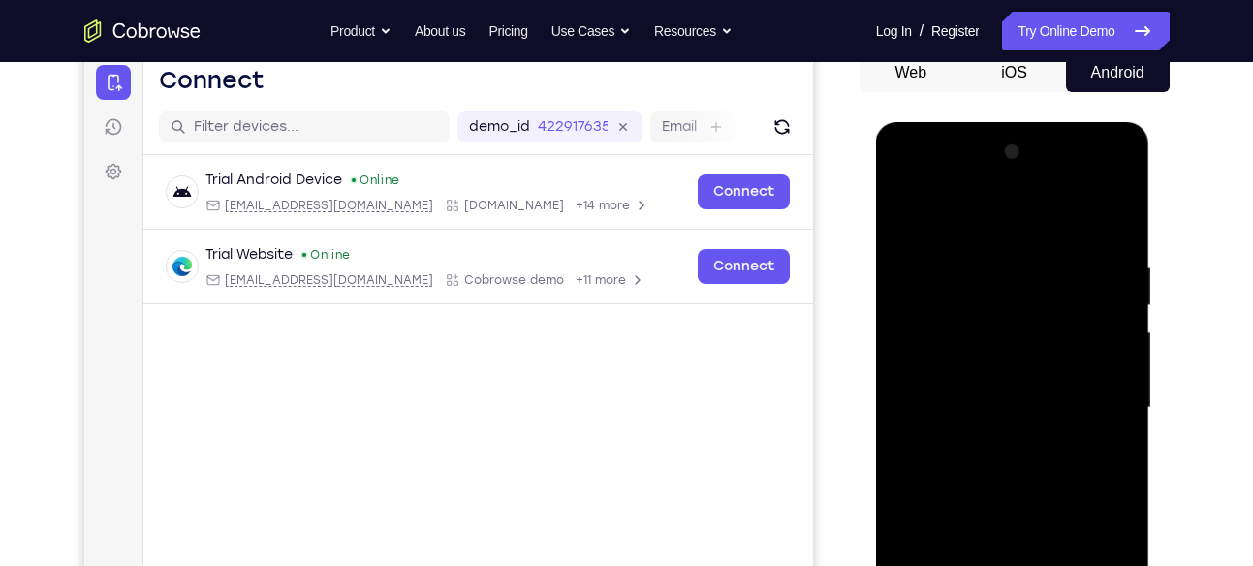
scroll to position [205, 0]
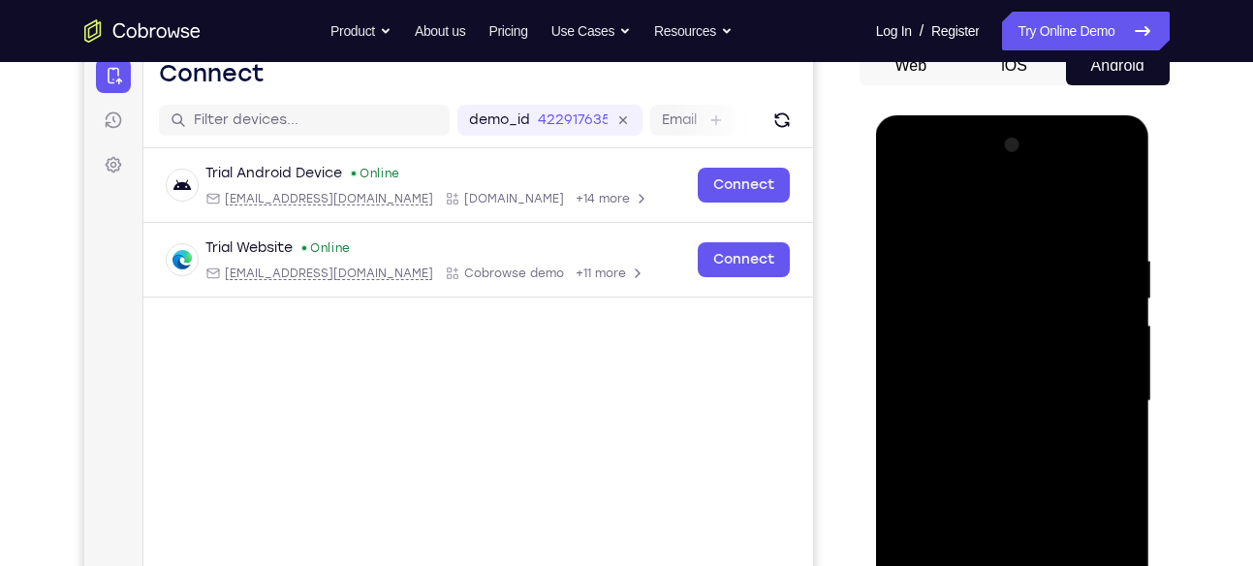
click at [907, 199] on div at bounding box center [1012, 401] width 244 height 543
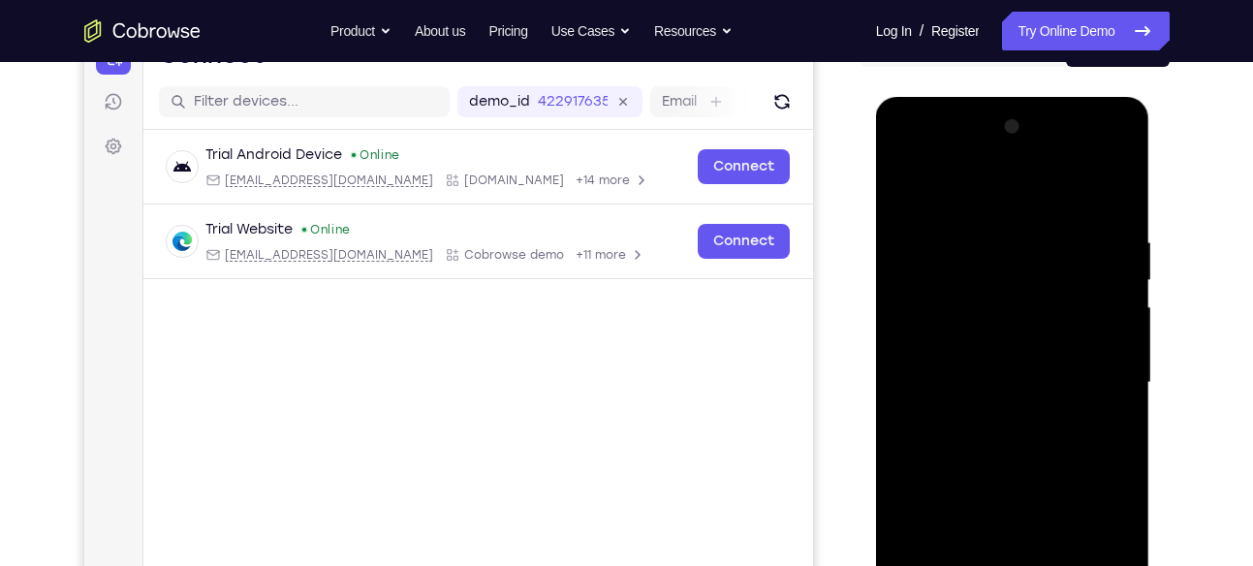
scroll to position [225, 0]
click at [965, 287] on div at bounding box center [1012, 381] width 244 height 543
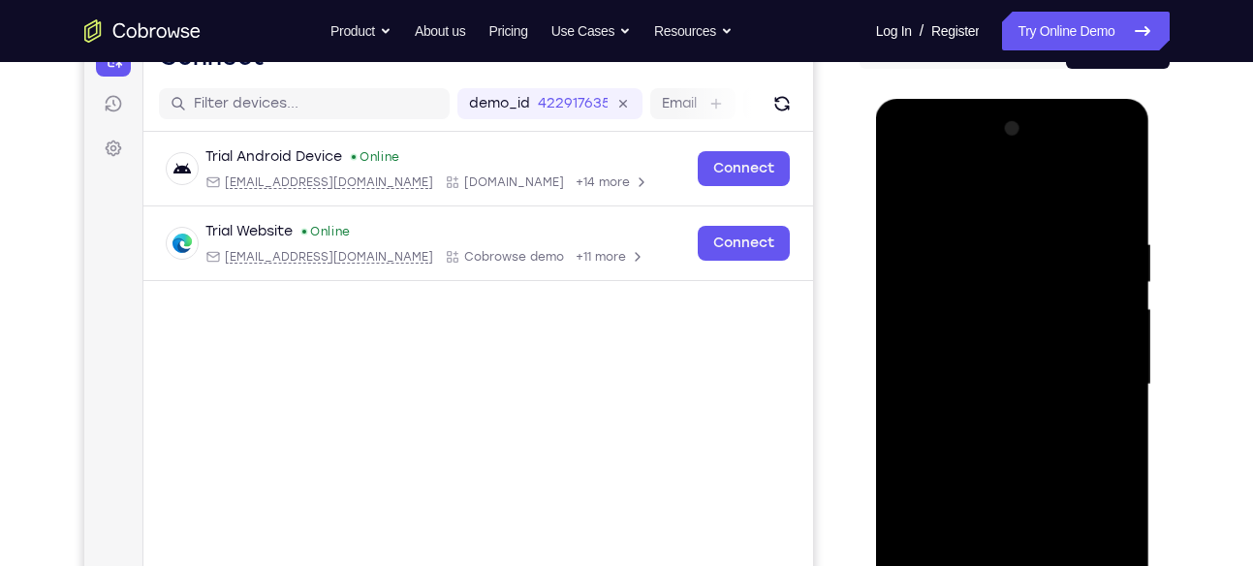
scroll to position [223, 0]
click at [903, 181] on div at bounding box center [1012, 383] width 244 height 543
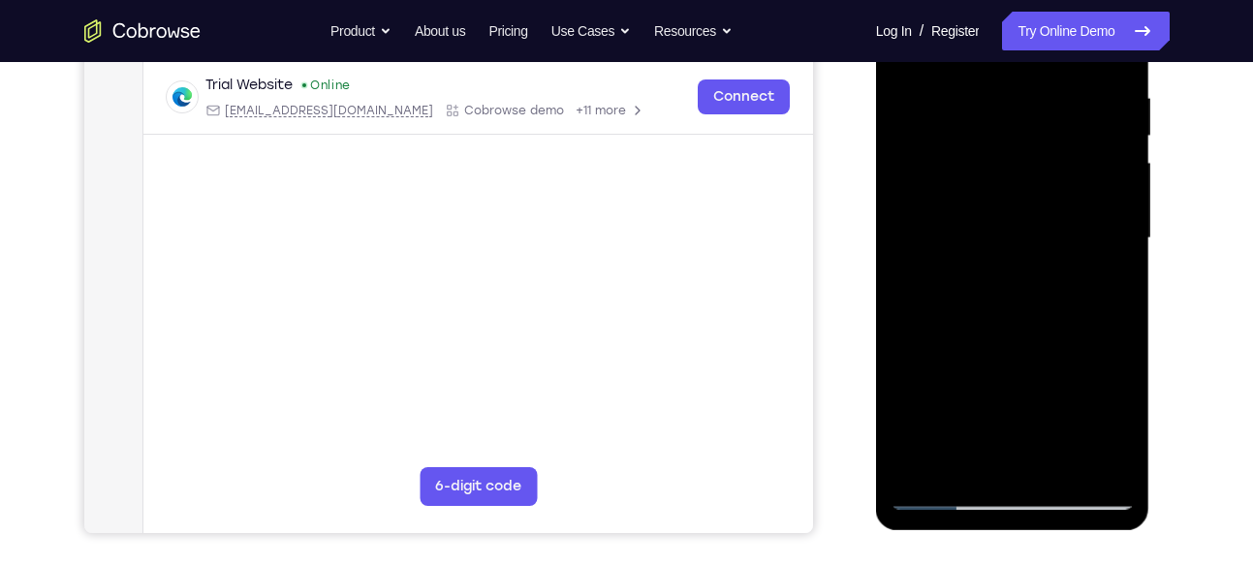
scroll to position [371, 0]
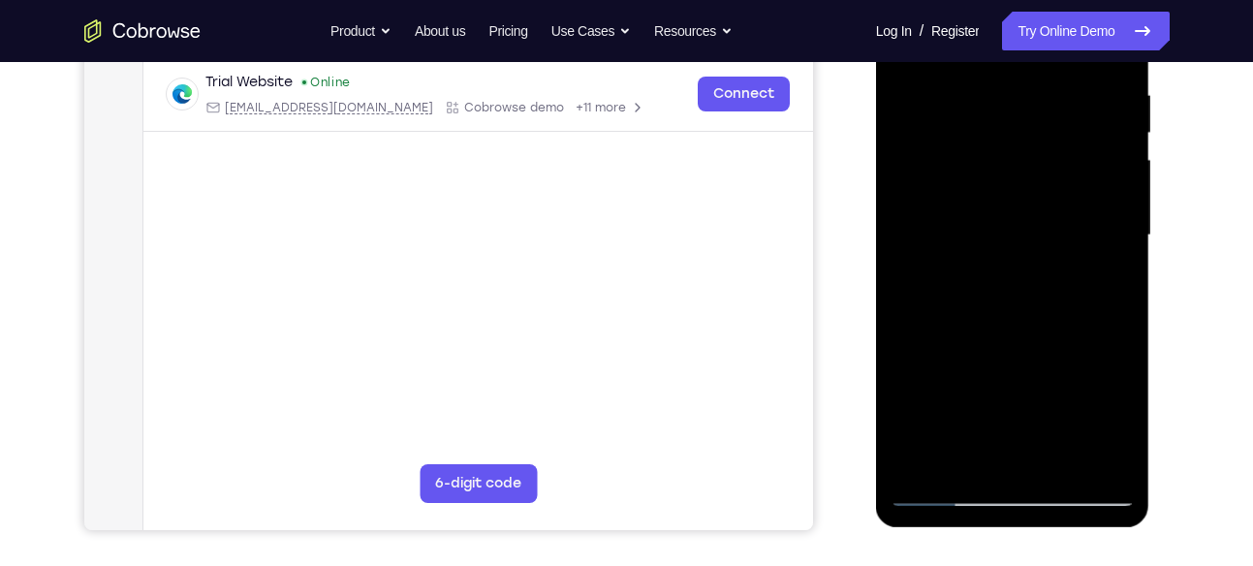
click at [1052, 459] on div at bounding box center [1012, 235] width 244 height 543
click at [1099, 194] on div at bounding box center [1012, 235] width 244 height 543
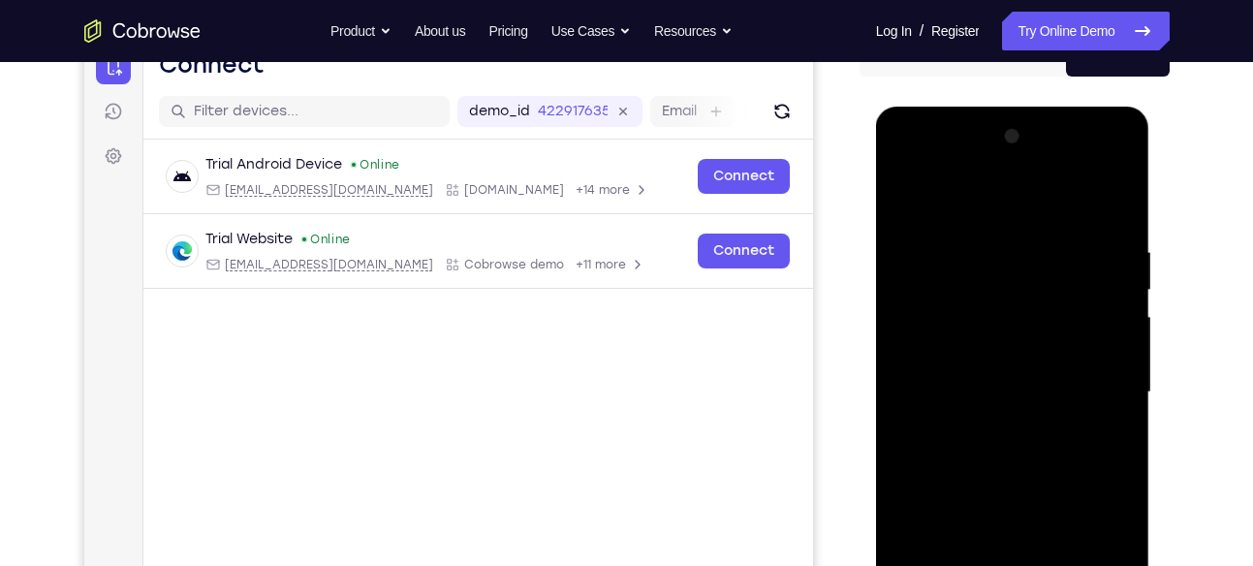
scroll to position [207, 0]
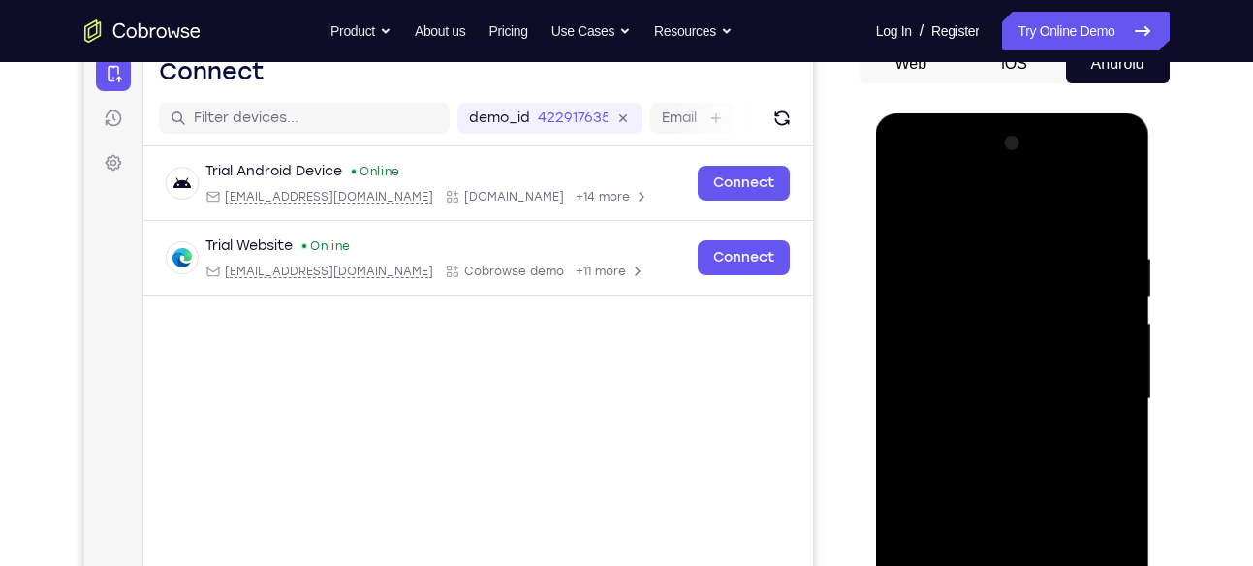
click at [909, 201] on div at bounding box center [1012, 399] width 244 height 543
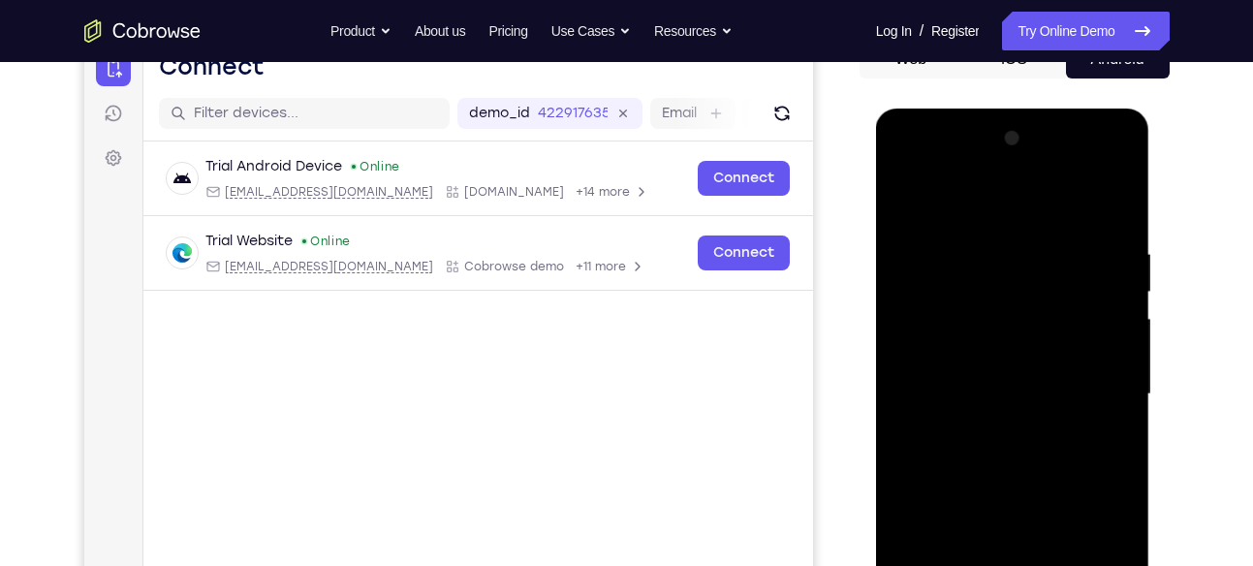
click at [909, 196] on div at bounding box center [1012, 394] width 244 height 543
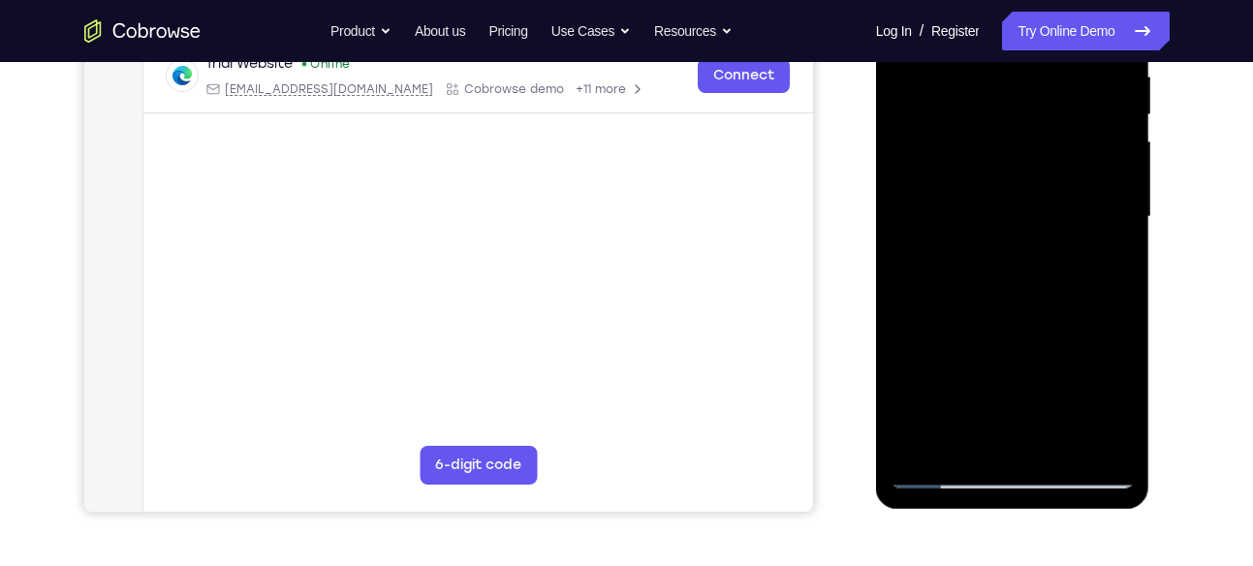
scroll to position [491, 0]
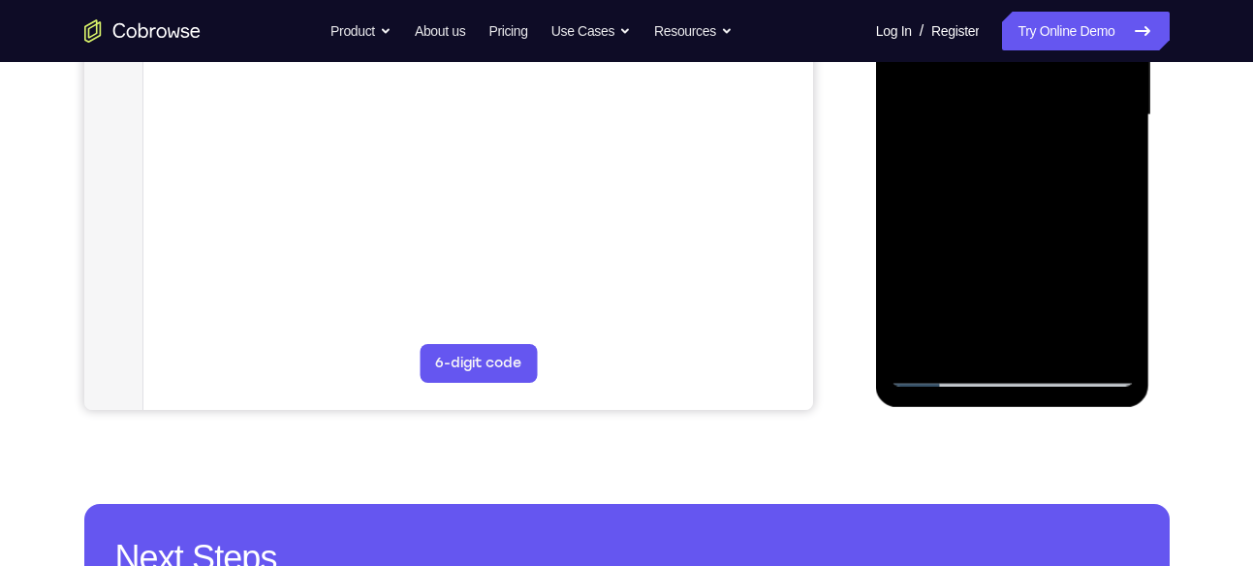
drag, startPoint x: 1023, startPoint y: 234, endPoint x: 1003, endPoint y: 140, distance: 96.2
click at [1003, 140] on div at bounding box center [1012, 115] width 244 height 543
drag, startPoint x: 1020, startPoint y: 243, endPoint x: 1004, endPoint y: 135, distance: 109.7
click at [1004, 135] on div at bounding box center [1012, 115] width 244 height 543
drag, startPoint x: 1009, startPoint y: 267, endPoint x: 1005, endPoint y: 119, distance: 148.3
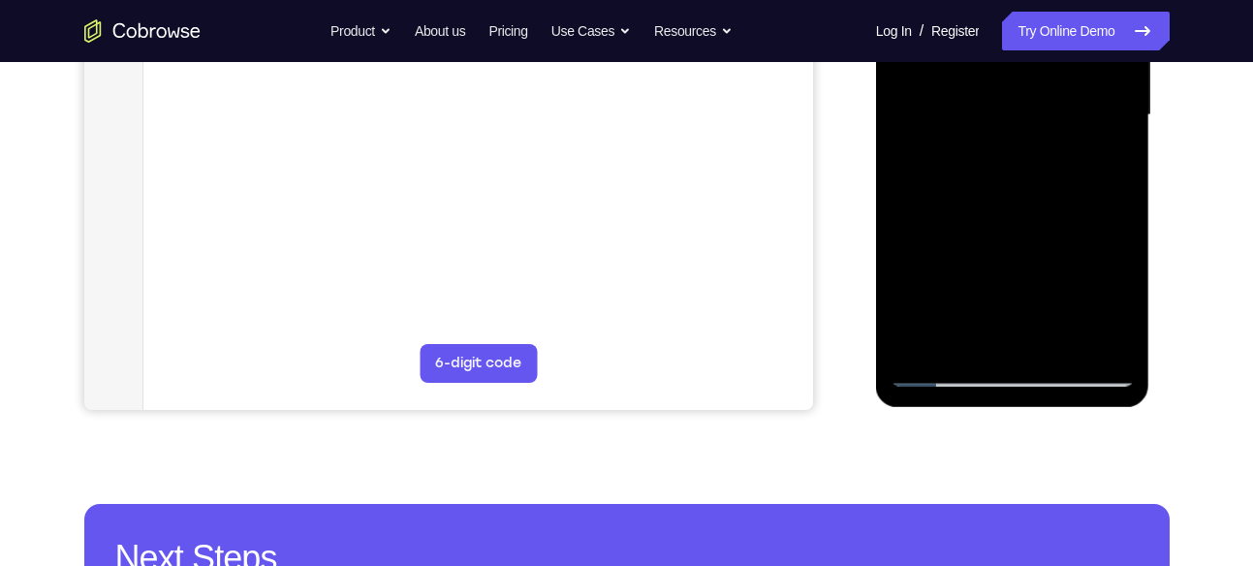
click at [1005, 119] on div at bounding box center [1012, 115] width 244 height 543
drag, startPoint x: 1013, startPoint y: 252, endPoint x: 1003, endPoint y: 126, distance: 126.4
click at [1003, 126] on div at bounding box center [1012, 115] width 244 height 543
drag, startPoint x: 1018, startPoint y: 262, endPoint x: 1006, endPoint y: 86, distance: 175.8
click at [1006, 86] on div at bounding box center [1012, 115] width 244 height 543
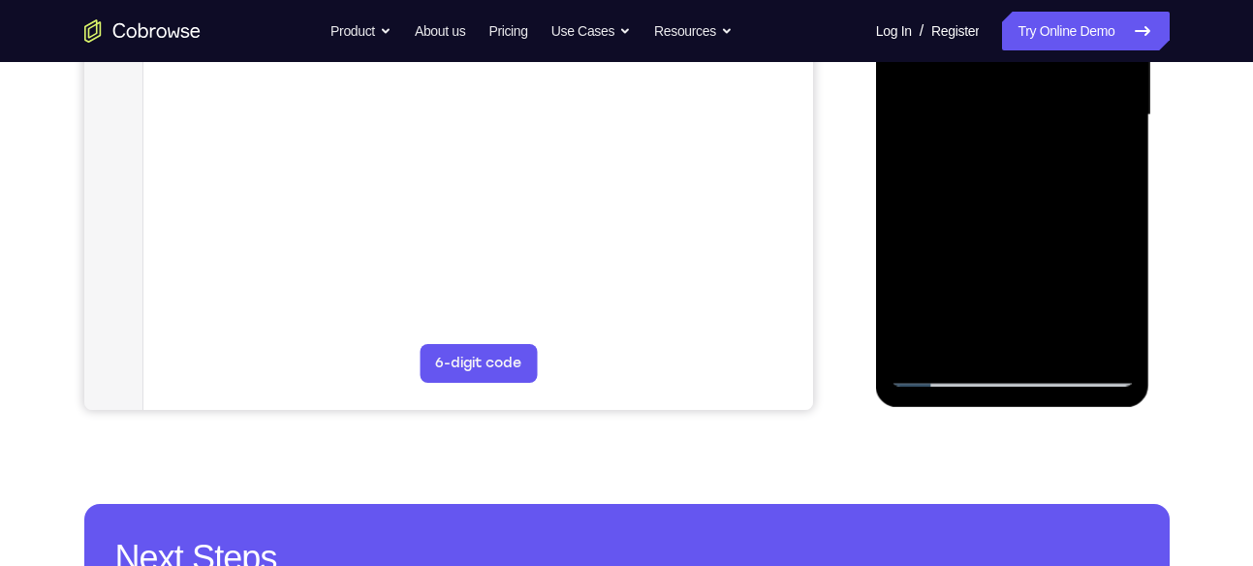
drag, startPoint x: 1032, startPoint y: 272, endPoint x: 1020, endPoint y: 132, distance: 141.0
click at [1020, 132] on div at bounding box center [1012, 115] width 244 height 543
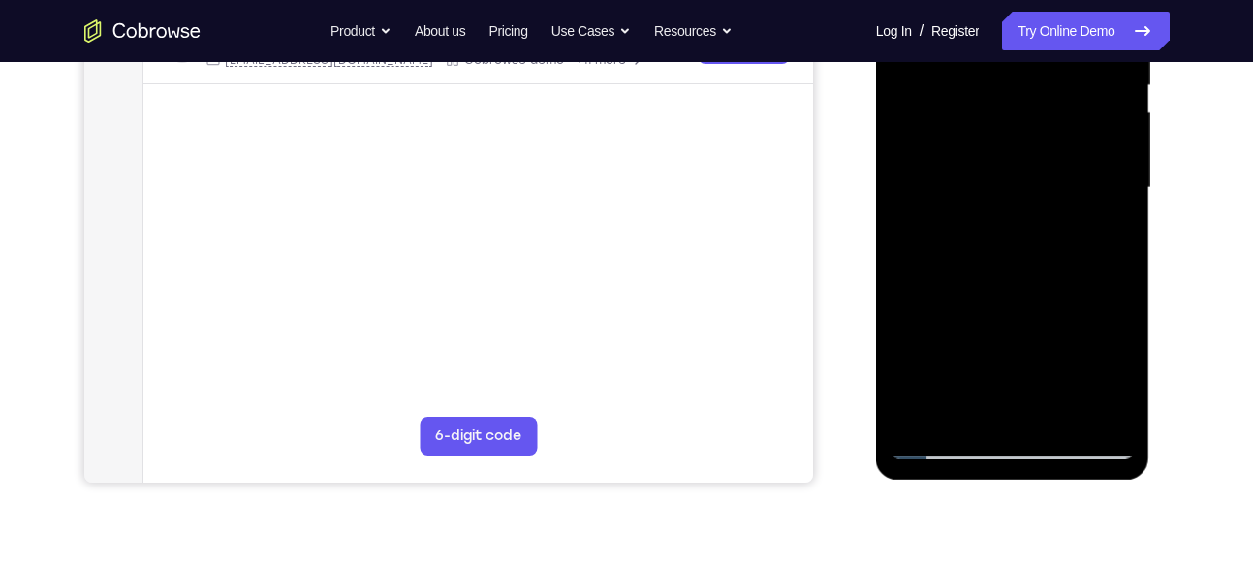
scroll to position [416, 0]
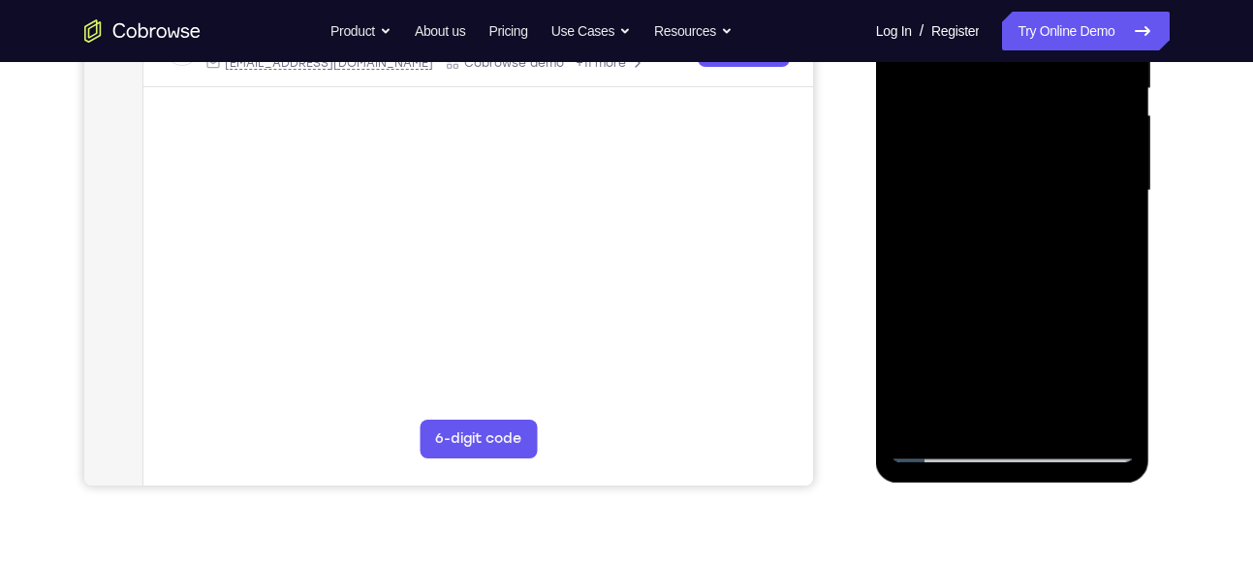
drag, startPoint x: 1050, startPoint y: 264, endPoint x: 1030, endPoint y: 107, distance: 158.3
click at [1030, 107] on div at bounding box center [1012, 191] width 244 height 543
drag, startPoint x: 1038, startPoint y: 293, endPoint x: 1024, endPoint y: 140, distance: 153.7
click at [1024, 140] on div at bounding box center [1012, 191] width 244 height 543
drag, startPoint x: 1044, startPoint y: 334, endPoint x: 1034, endPoint y: 189, distance: 145.7
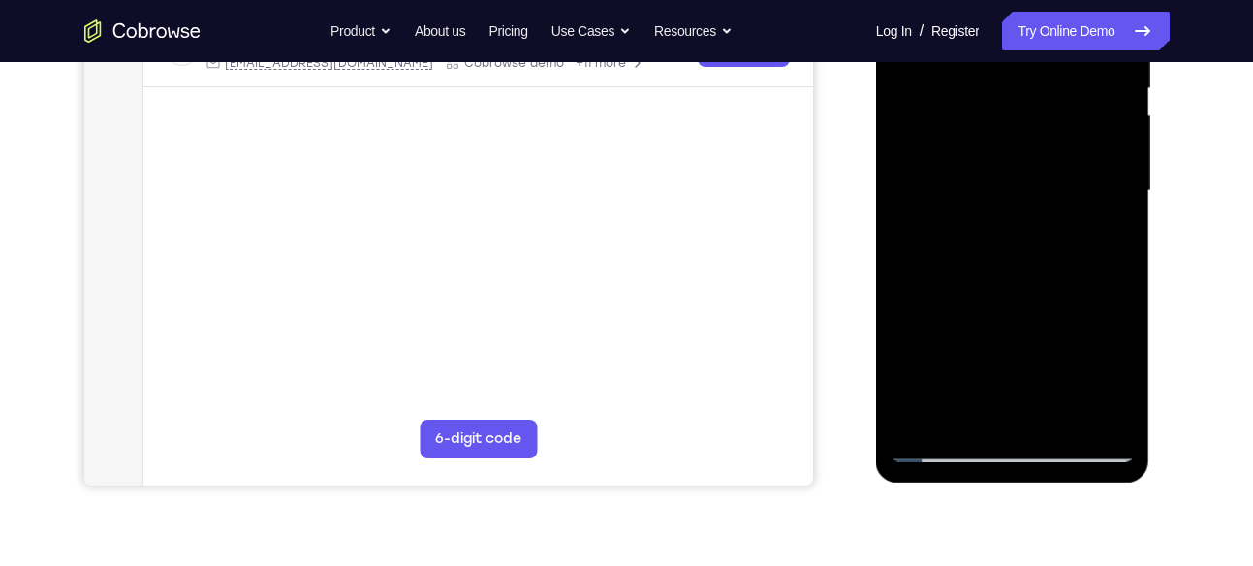
click at [1034, 189] on div at bounding box center [1012, 191] width 244 height 543
click at [1036, 250] on div at bounding box center [1012, 191] width 244 height 543
drag, startPoint x: 1036, startPoint y: 250, endPoint x: 1000, endPoint y: 80, distance: 173.3
click at [1000, 80] on div at bounding box center [1012, 191] width 244 height 543
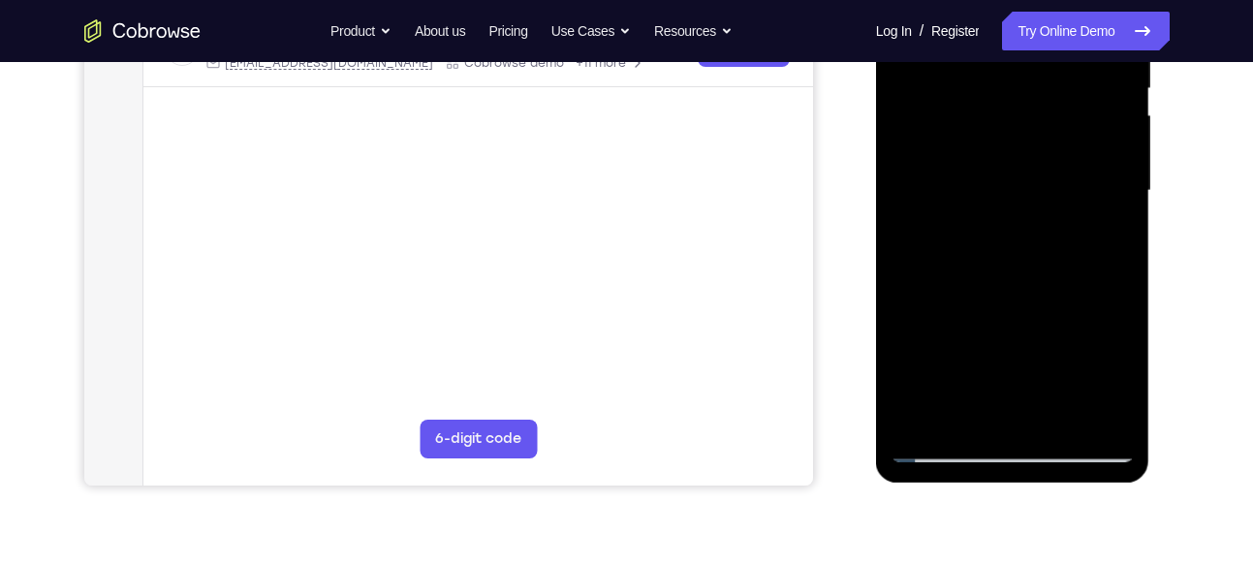
drag, startPoint x: 1031, startPoint y: 296, endPoint x: 1003, endPoint y: 93, distance: 205.4
click at [1003, 93] on div at bounding box center [1012, 191] width 244 height 543
drag, startPoint x: 1026, startPoint y: 300, endPoint x: 1001, endPoint y: 111, distance: 190.6
click at [1001, 111] on div at bounding box center [1012, 191] width 244 height 543
drag, startPoint x: 1030, startPoint y: 343, endPoint x: 1004, endPoint y: 137, distance: 208.0
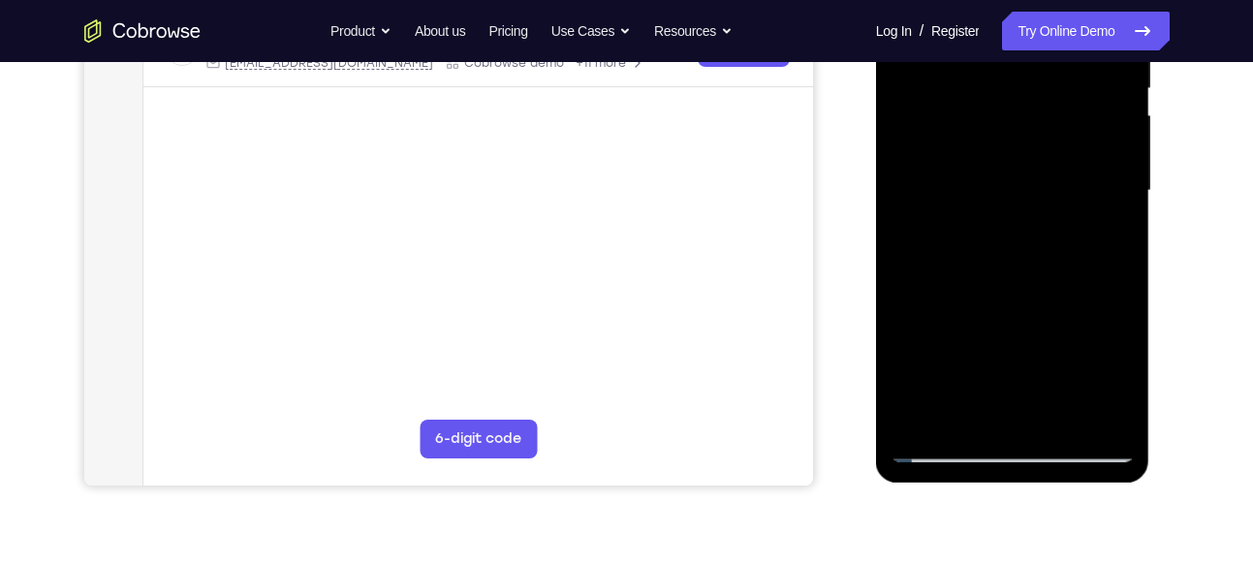
click at [1004, 137] on div at bounding box center [1012, 191] width 244 height 543
click at [1022, 247] on div at bounding box center [1012, 191] width 244 height 543
drag, startPoint x: 1022, startPoint y: 247, endPoint x: 1007, endPoint y: 115, distance: 132.7
click at [1007, 115] on div at bounding box center [1012, 191] width 244 height 543
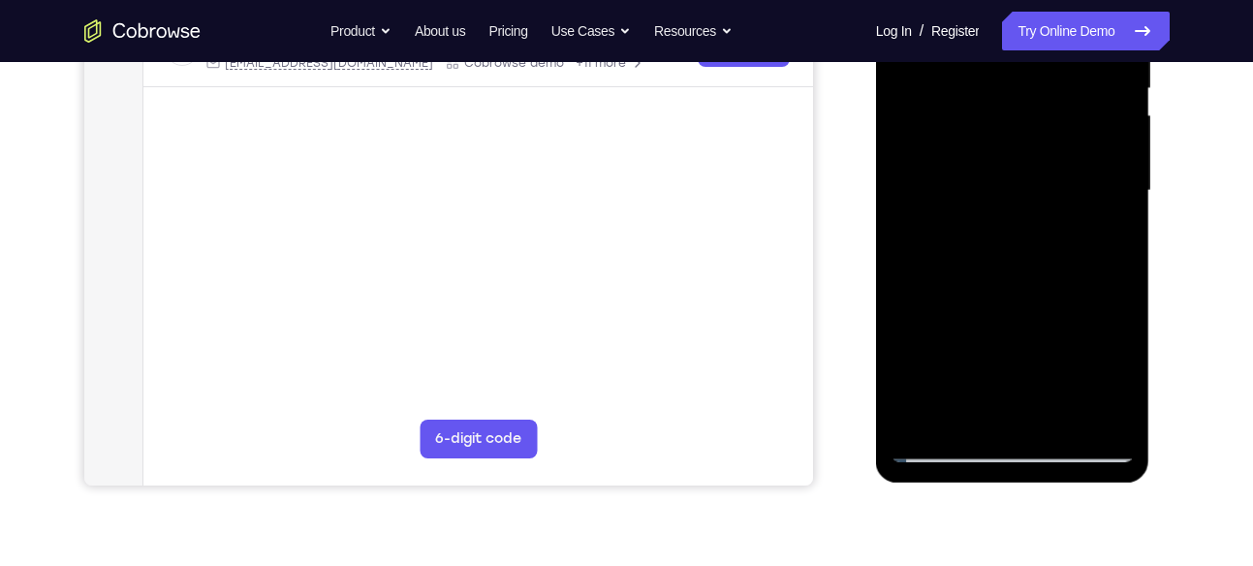
drag, startPoint x: 1016, startPoint y: 262, endPoint x: 987, endPoint y: 70, distance: 194.0
click at [987, 70] on div at bounding box center [1012, 191] width 244 height 543
drag, startPoint x: 1033, startPoint y: 332, endPoint x: 1024, endPoint y: 223, distance: 109.8
click at [1024, 223] on div at bounding box center [1012, 191] width 244 height 543
click at [1059, 419] on div at bounding box center [1012, 191] width 244 height 543
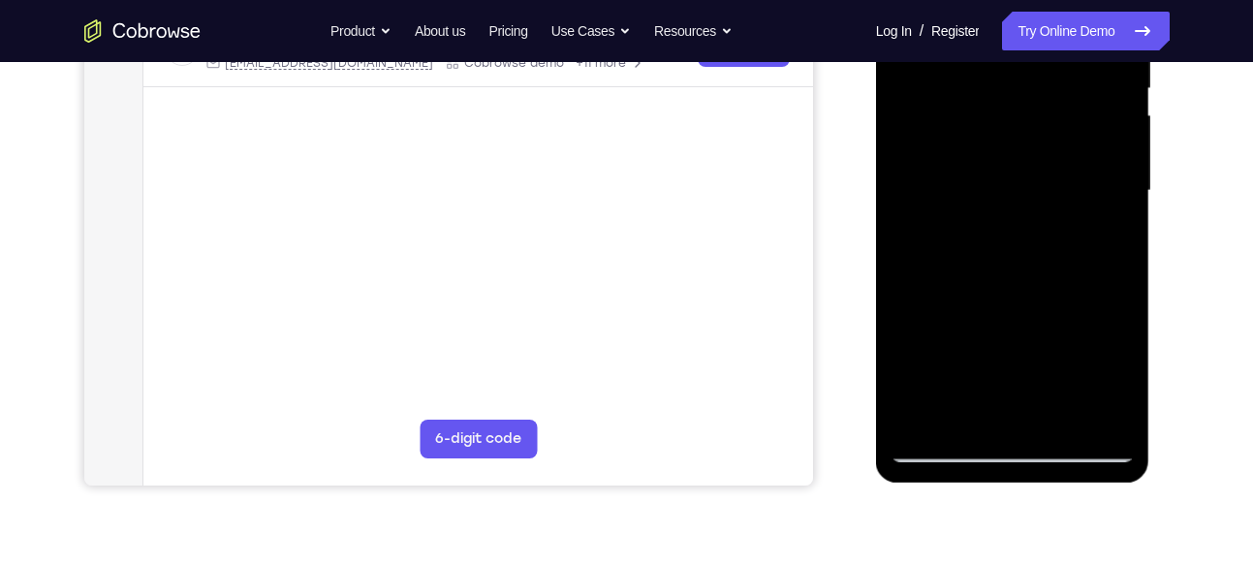
click at [1059, 173] on div at bounding box center [1012, 191] width 244 height 543
